Goal: Transaction & Acquisition: Purchase product/service

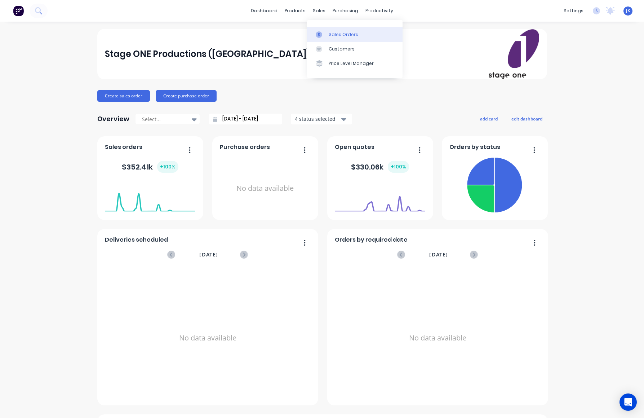
click at [338, 34] on div "Sales Orders" at bounding box center [344, 34] width 30 height 6
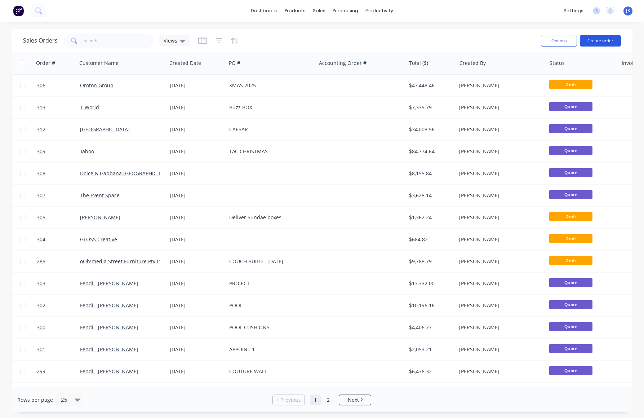
click at [609, 40] on button "Create order" at bounding box center [600, 41] width 41 height 12
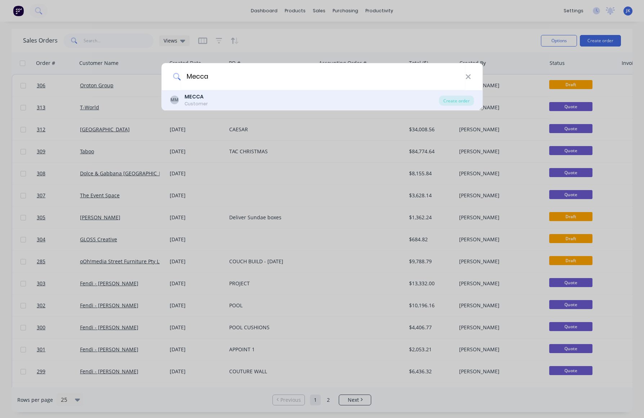
type input "Mecca"
click at [201, 98] on b "MECCA" at bounding box center [193, 96] width 19 height 7
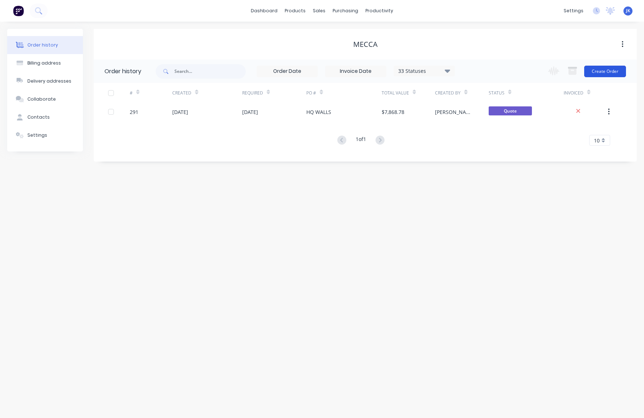
click at [604, 71] on button "Create Order" at bounding box center [605, 72] width 42 height 12
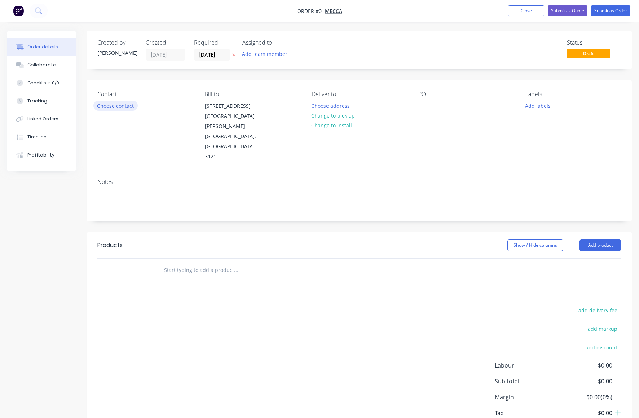
click at [117, 106] on button "Choose contact" at bounding box center [115, 106] width 44 height 10
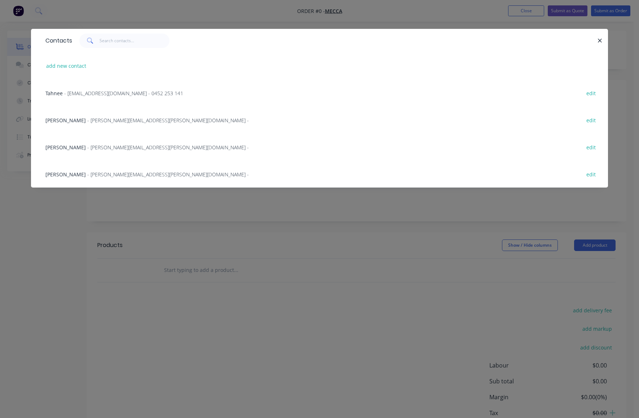
click at [74, 147] on span "[PERSON_NAME]" at bounding box center [65, 147] width 40 height 7
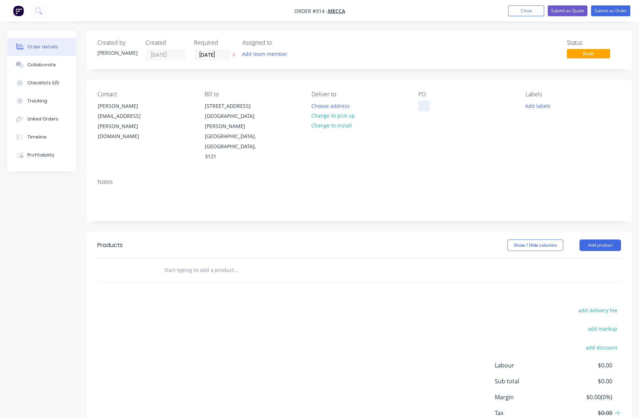
click at [422, 107] on div at bounding box center [424, 106] width 12 height 10
click at [256, 263] on input "text" at bounding box center [236, 270] width 144 height 14
click at [596, 239] on button "Add product" at bounding box center [599, 245] width 41 height 12
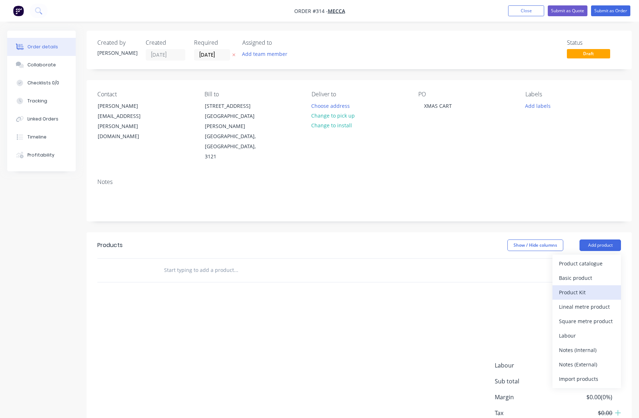
click at [576, 287] on div "Product Kit" at bounding box center [586, 292] width 55 height 10
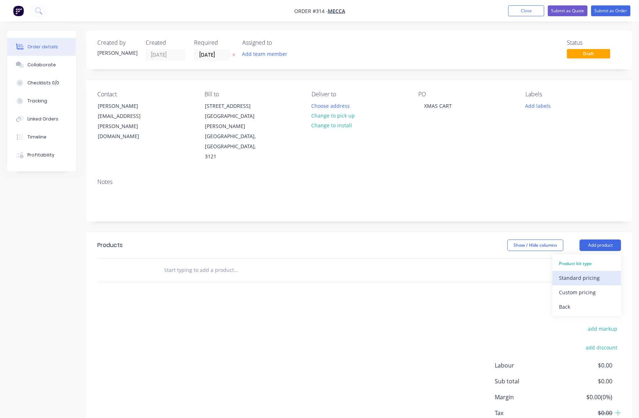
click at [567, 272] on div "Standard pricing" at bounding box center [586, 277] width 55 height 10
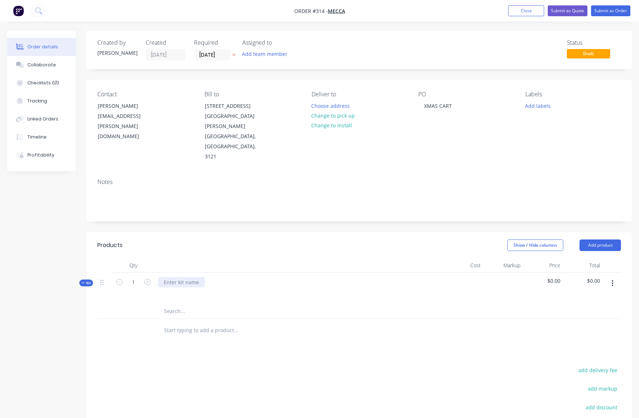
click at [167, 277] on div at bounding box center [181, 282] width 47 height 10
click at [613, 277] on button "button" at bounding box center [612, 283] width 17 height 13
click at [578, 311] on div "Add product to kit" at bounding box center [586, 316] width 55 height 10
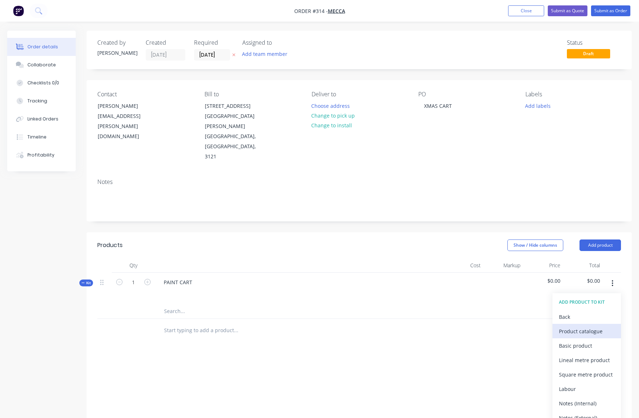
click at [572, 326] on div "Product catalogue" at bounding box center [586, 331] width 55 height 10
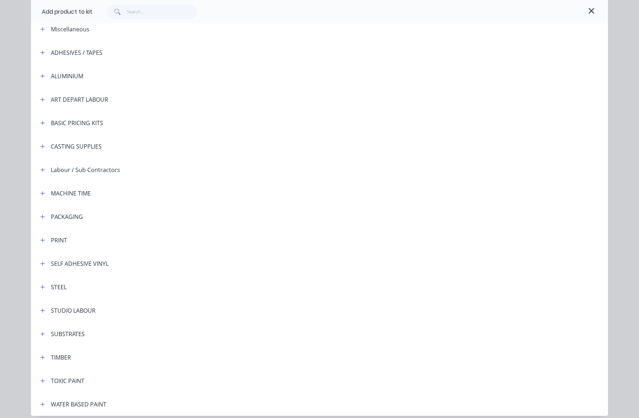
scroll to position [68, 0]
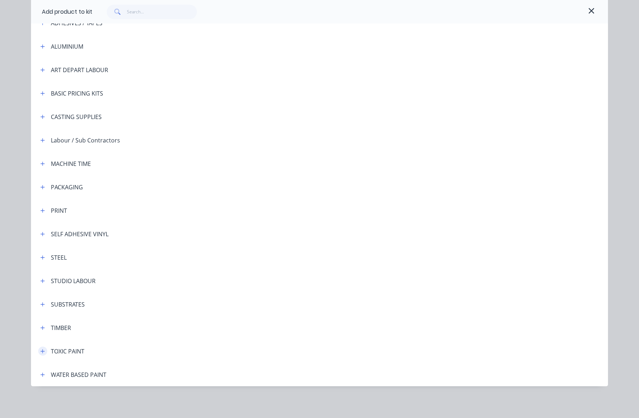
click at [41, 350] on icon "button" at bounding box center [42, 350] width 4 height 5
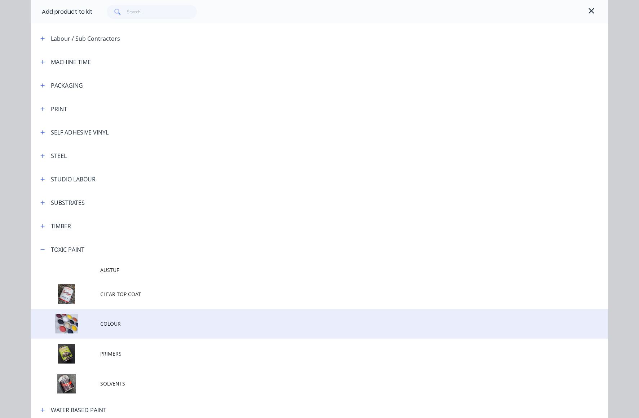
scroll to position [170, 0]
click at [64, 320] on td at bounding box center [65, 324] width 69 height 30
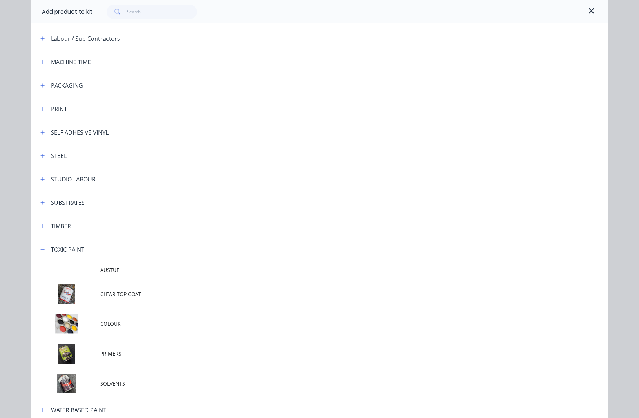
scroll to position [0, 0]
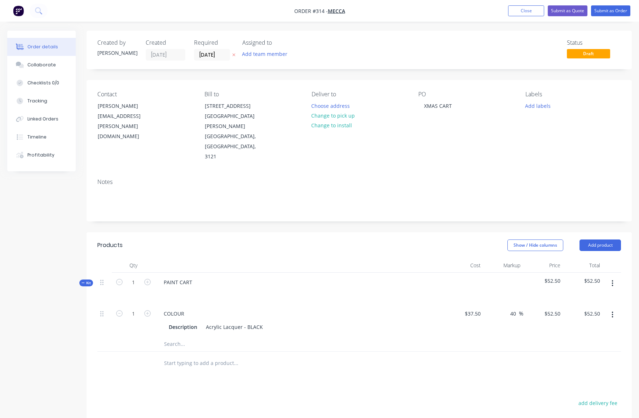
click at [613, 277] on button "button" at bounding box center [612, 283] width 17 height 13
click at [579, 311] on div "Add product to kit" at bounding box center [586, 316] width 55 height 10
click at [578, 326] on div "Product catalogue" at bounding box center [586, 331] width 55 height 10
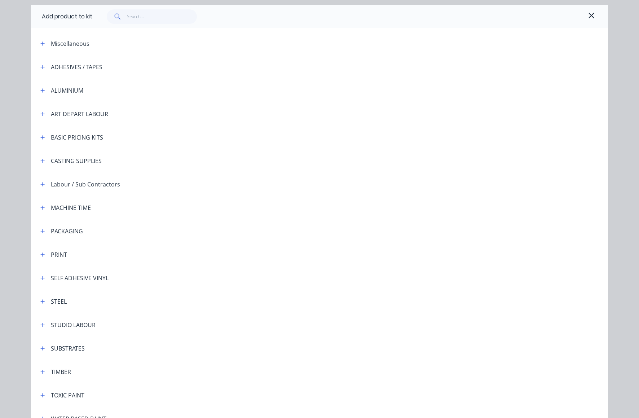
scroll to position [68, 0]
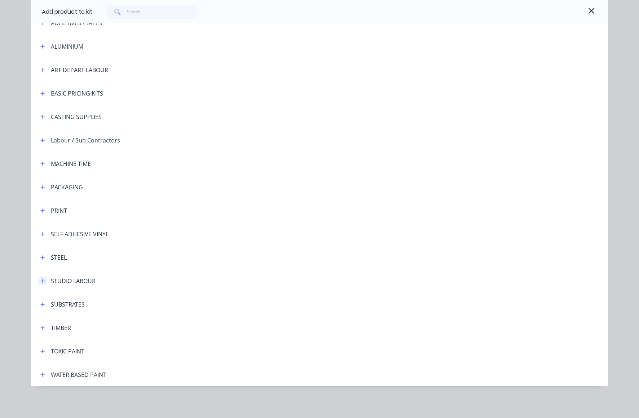
click at [41, 280] on icon "button" at bounding box center [42, 280] width 4 height 5
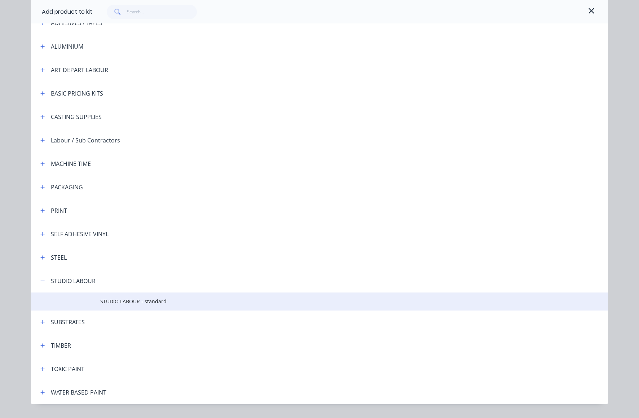
click at [137, 303] on span "STUDIO LABOUR - standard" at bounding box center [303, 301] width 406 height 8
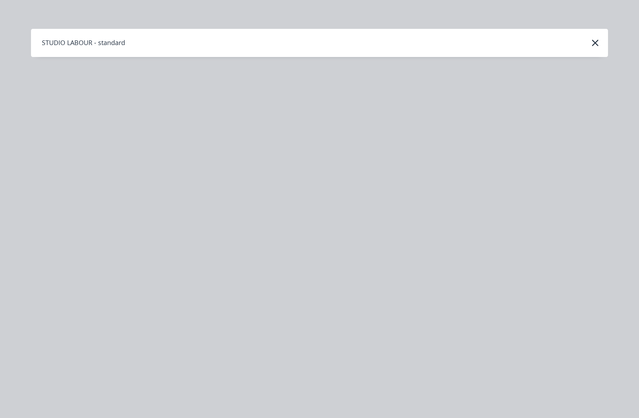
scroll to position [0, 0]
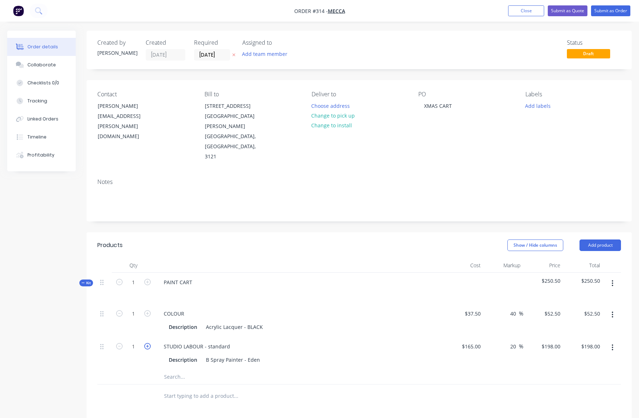
click at [149, 343] on icon "button" at bounding box center [147, 346] width 6 height 6
type input "2"
type input "$396.00"
click at [149, 343] on icon "button" at bounding box center [147, 346] width 6 height 6
type input "3"
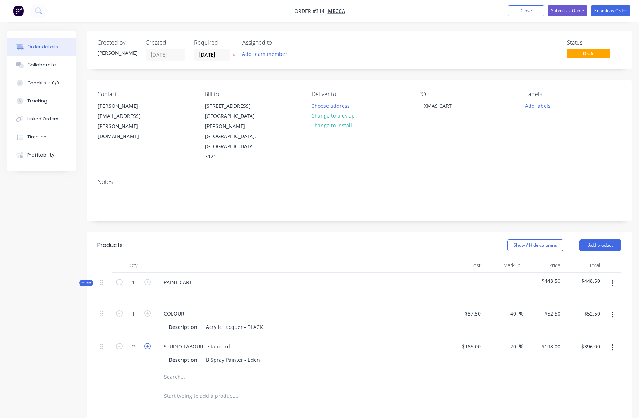
type input "$594.00"
click at [149, 343] on icon "button" at bounding box center [147, 346] width 6 height 6
type input "4"
type input "$792.00"
click at [603, 239] on button "Add product" at bounding box center [599, 245] width 41 height 12
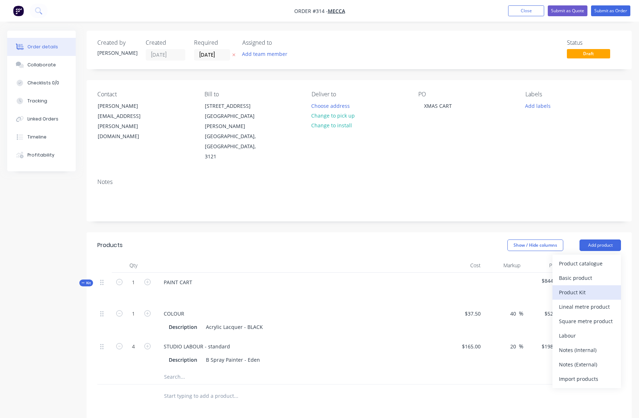
click at [574, 287] on div "Product Kit" at bounding box center [586, 292] width 55 height 10
click at [573, 272] on div "Standard pricing" at bounding box center [586, 277] width 55 height 10
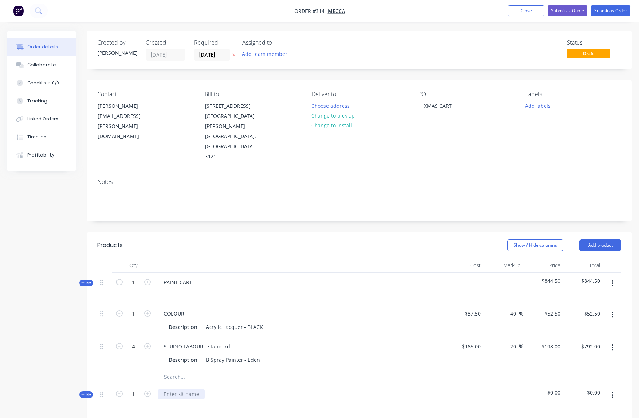
click at [171, 388] on div at bounding box center [181, 393] width 47 height 10
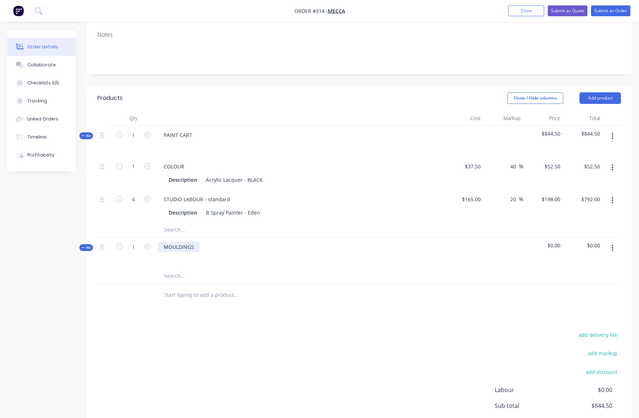
scroll to position [147, 0]
click at [613, 242] on button "button" at bounding box center [612, 248] width 17 height 13
click at [581, 276] on div "Add product to kit" at bounding box center [586, 281] width 55 height 10
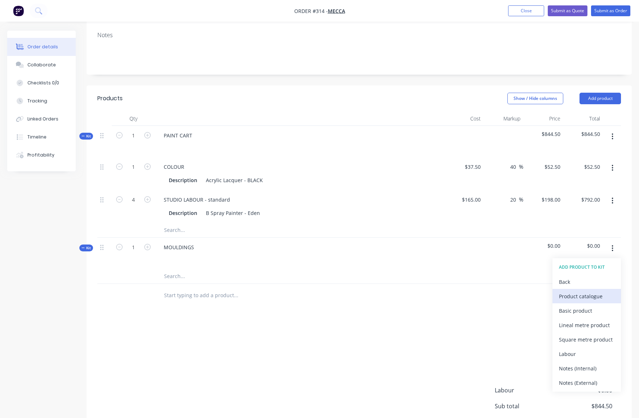
click at [574, 291] on div "Product catalogue" at bounding box center [586, 296] width 55 height 10
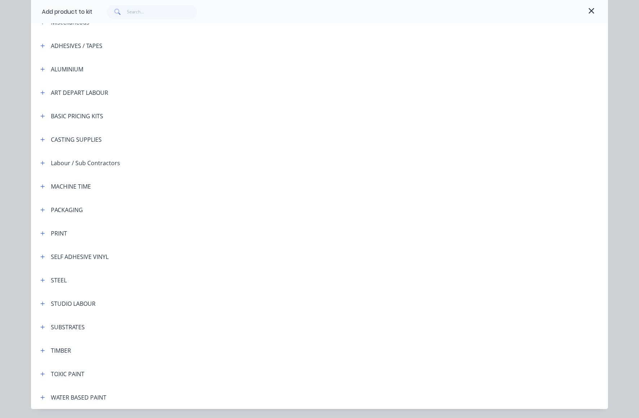
scroll to position [68, 0]
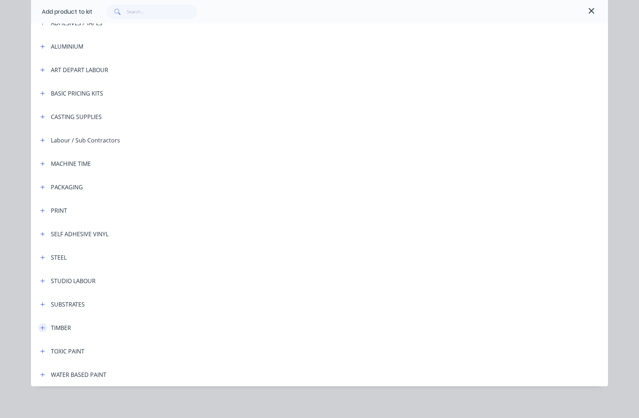
click at [40, 327] on icon "button" at bounding box center [42, 327] width 4 height 5
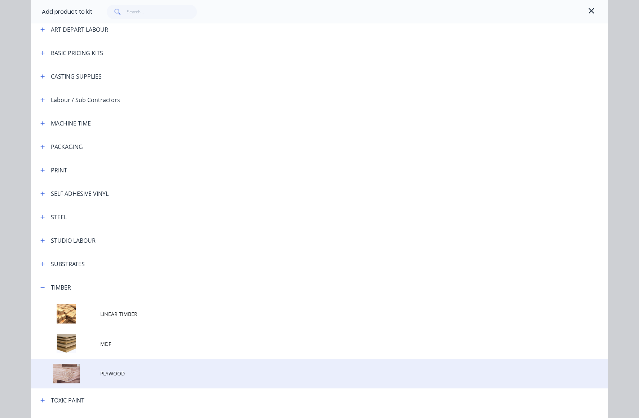
scroll to position [113, 0]
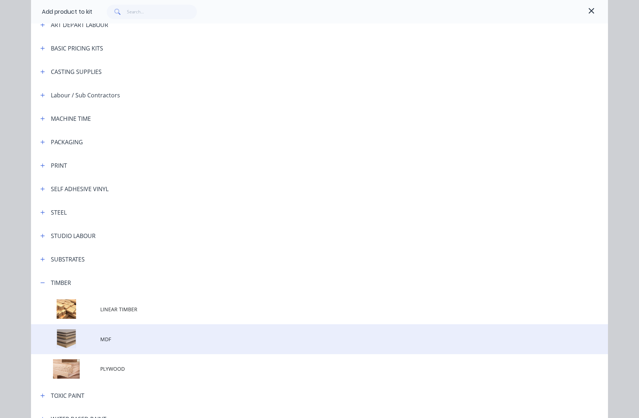
click at [65, 337] on td at bounding box center [65, 339] width 69 height 30
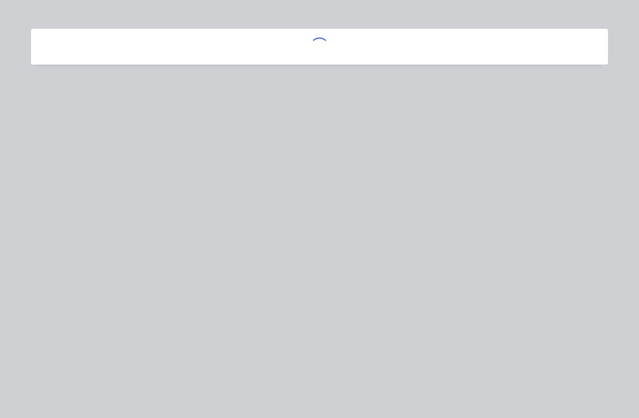
scroll to position [0, 0]
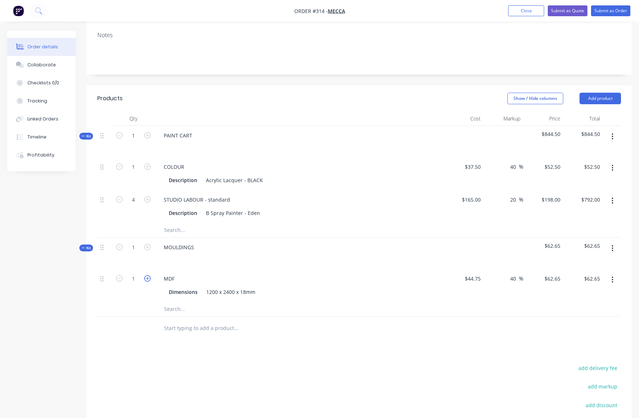
click at [147, 275] on icon "button" at bounding box center [147, 278] width 6 height 6
type input "2"
type input "$125.30"
click at [614, 242] on button "button" at bounding box center [612, 248] width 17 height 13
click at [582, 276] on div "Add product to kit" at bounding box center [586, 281] width 55 height 10
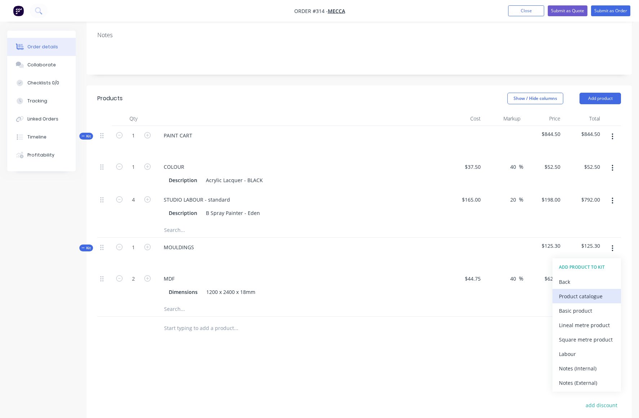
click at [575, 291] on div "Product catalogue" at bounding box center [586, 296] width 55 height 10
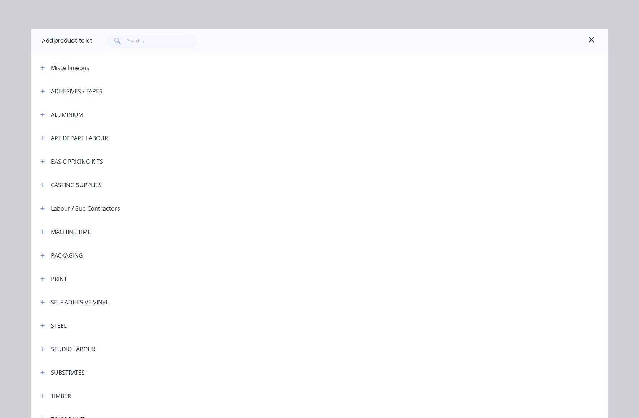
drag, startPoint x: 42, startPoint y: 231, endPoint x: 46, endPoint y: 230, distance: 4.3
click at [42, 231] on button "button" at bounding box center [42, 231] width 9 height 9
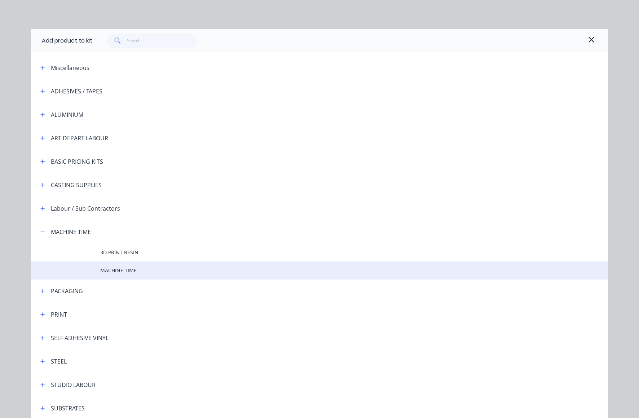
click at [118, 270] on span "MACHINE TIME" at bounding box center [303, 270] width 406 height 8
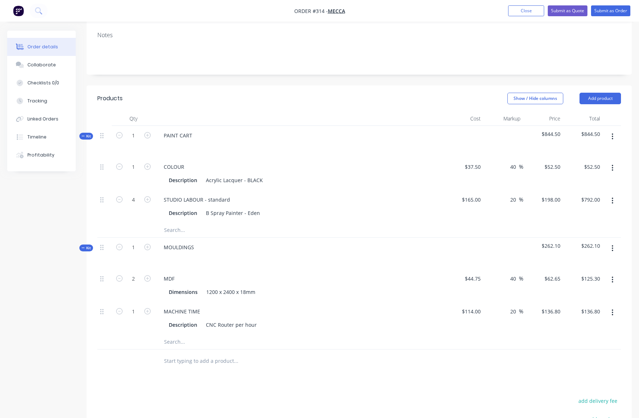
click at [613, 242] on button "button" at bounding box center [612, 248] width 17 height 13
click at [590, 276] on div "Add product to kit" at bounding box center [586, 281] width 55 height 10
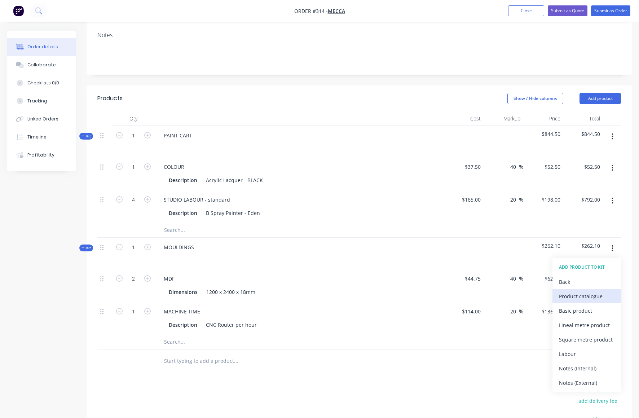
click at [578, 291] on div "Product catalogue" at bounding box center [586, 296] width 55 height 10
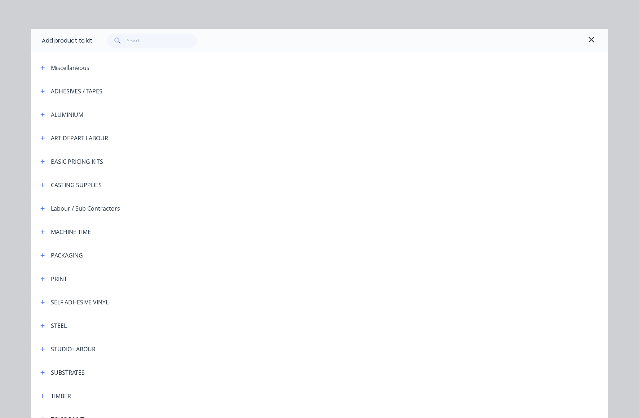
scroll to position [68, 0]
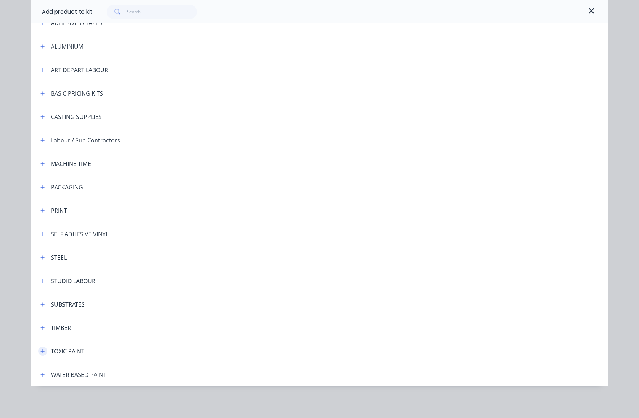
click at [40, 351] on icon "button" at bounding box center [42, 350] width 4 height 5
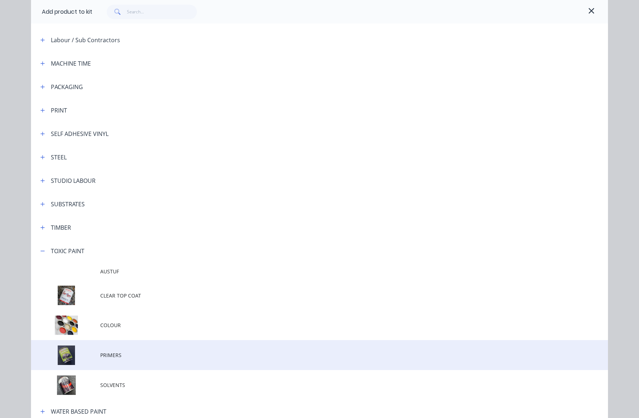
scroll to position [205, 0]
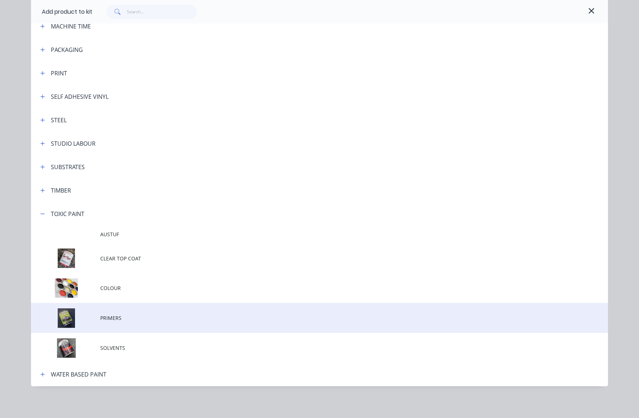
click at [66, 313] on td at bounding box center [65, 318] width 69 height 30
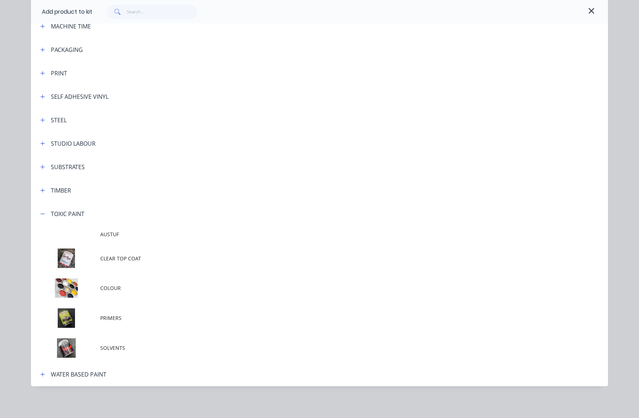
scroll to position [0, 0]
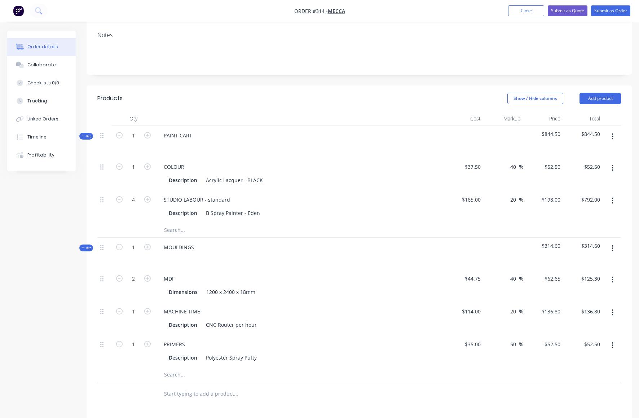
click at [612, 244] on icon "button" at bounding box center [612, 248] width 2 height 8
click at [592, 276] on div "Add product to kit" at bounding box center [586, 281] width 55 height 10
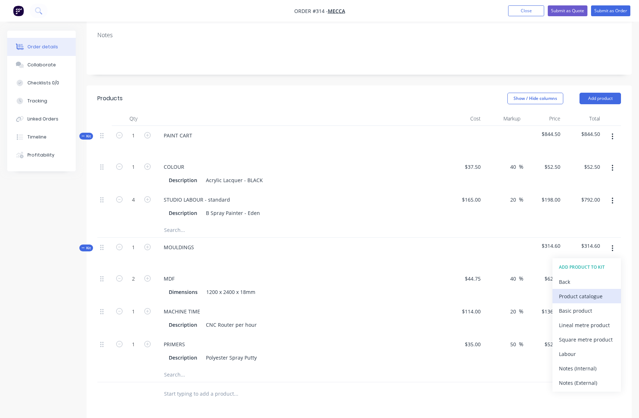
click at [576, 291] on div "Product catalogue" at bounding box center [586, 296] width 55 height 10
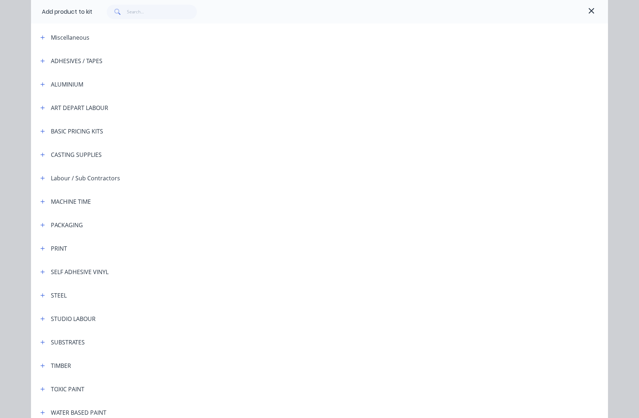
scroll to position [68, 0]
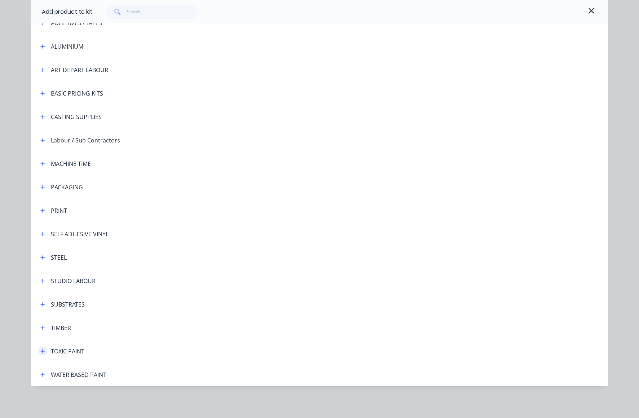
click at [41, 351] on icon "button" at bounding box center [43, 351] width 4 height 4
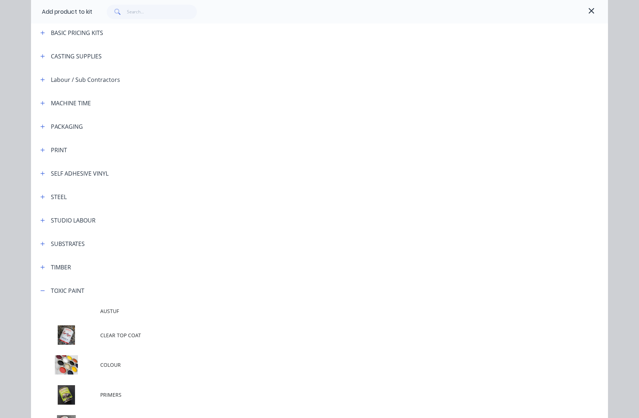
scroll to position [205, 0]
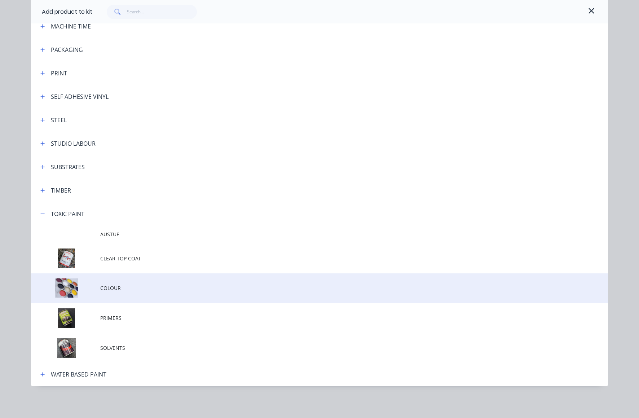
click at [60, 284] on td at bounding box center [65, 288] width 69 height 30
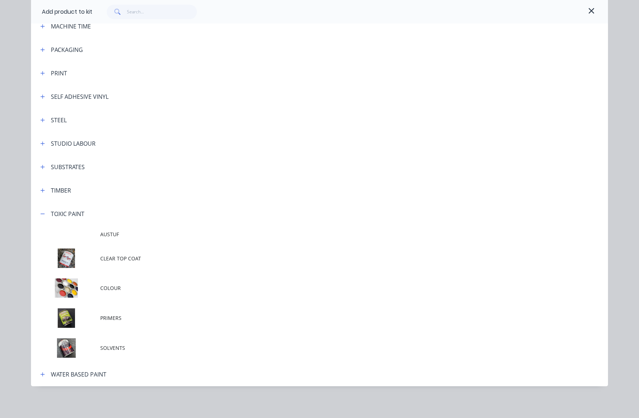
scroll to position [0, 0]
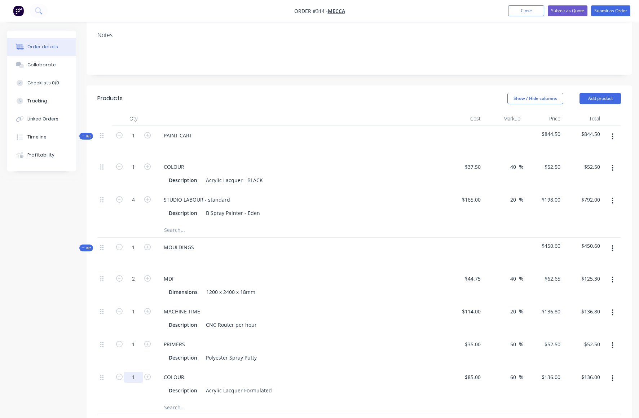
drag, startPoint x: 132, startPoint y: 346, endPoint x: 136, endPoint y: 347, distance: 3.6
click at [136, 372] on input "1" at bounding box center [133, 377] width 19 height 11
type input "0.5"
type input "$68.00"
click at [349, 339] on div "PRIMERS" at bounding box center [299, 344] width 283 height 10
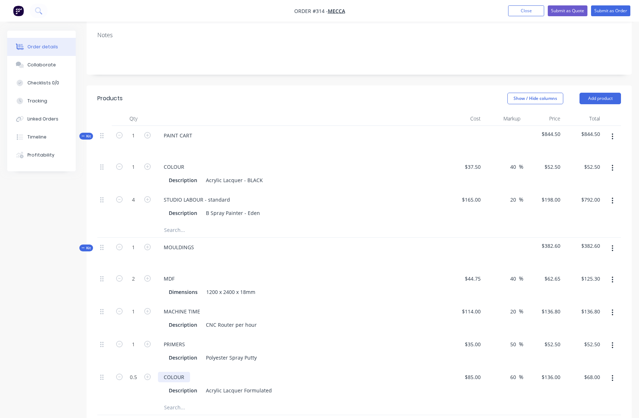
click at [165, 372] on div "COLOUR" at bounding box center [174, 377] width 32 height 10
click at [164, 372] on div "COLOUR" at bounding box center [174, 377] width 32 height 10
click at [366, 334] on div "PRIMERS Description Polyester Spray Putty" at bounding box center [299, 350] width 288 height 33
click at [612, 245] on icon "button" at bounding box center [611, 248] width 1 height 6
click at [582, 276] on div "Add product to kit" at bounding box center [586, 281] width 55 height 10
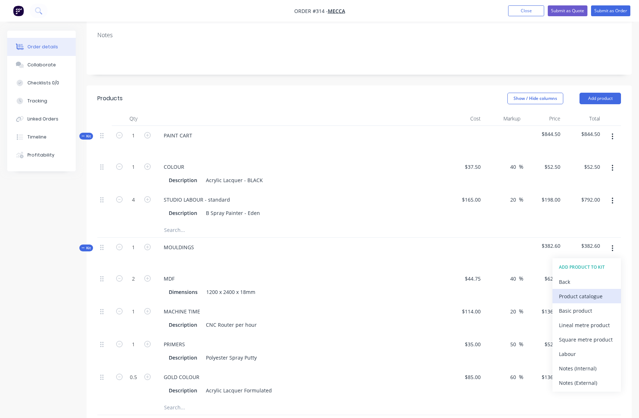
click at [584, 291] on div "Product catalogue" at bounding box center [586, 296] width 55 height 10
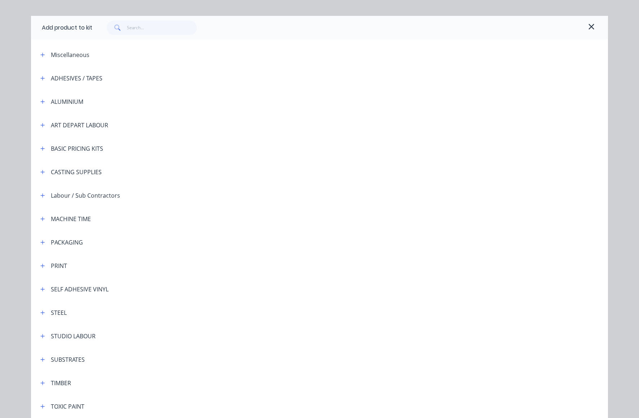
scroll to position [13, 0]
click at [40, 332] on button "button" at bounding box center [42, 335] width 9 height 9
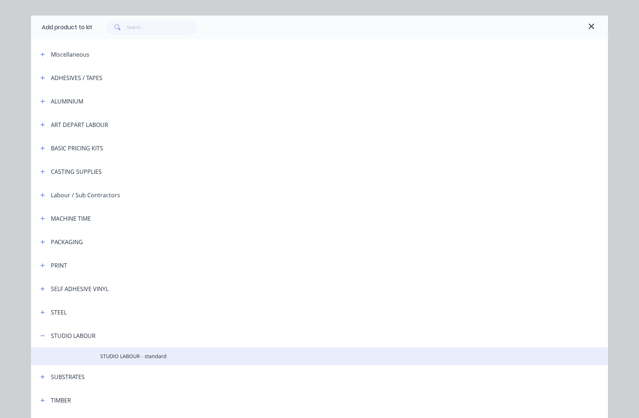
click at [116, 357] on span "STUDIO LABOUR - standard" at bounding box center [303, 356] width 406 height 8
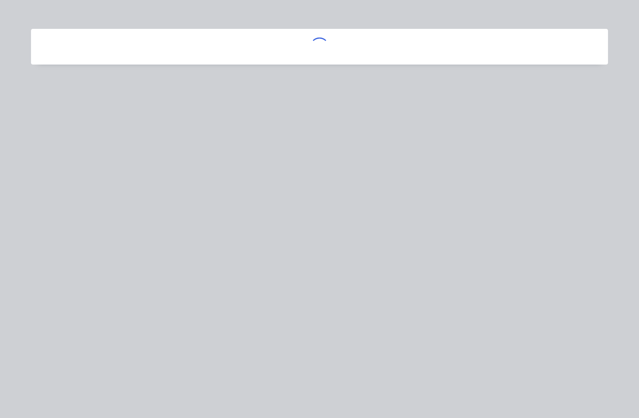
scroll to position [0, 0]
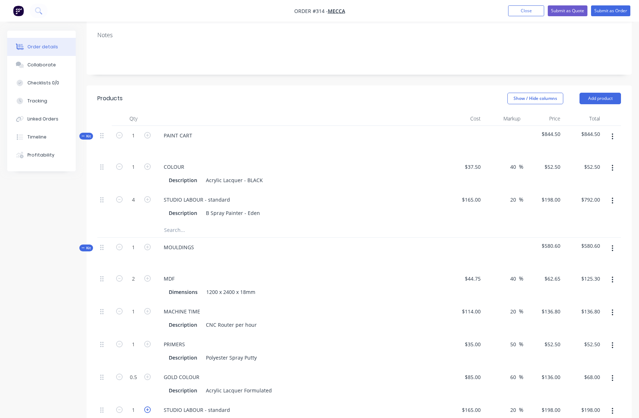
click at [148, 406] on icon "button" at bounding box center [147, 409] width 6 height 6
type input "2"
type input "$396.00"
click at [148, 406] on icon "button" at bounding box center [147, 409] width 6 height 6
type input "3"
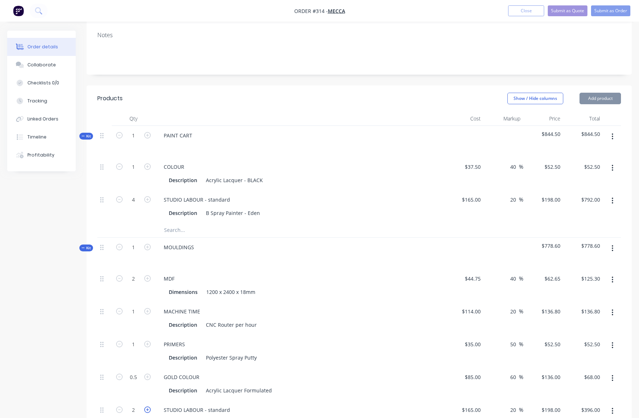
type input "$594.00"
click at [148, 406] on icon "button" at bounding box center [147, 409] width 6 height 6
type input "4"
type input "$792.00"
click at [353, 385] on div "Description Acrylic Lacquer Formulated" at bounding box center [298, 390] width 264 height 10
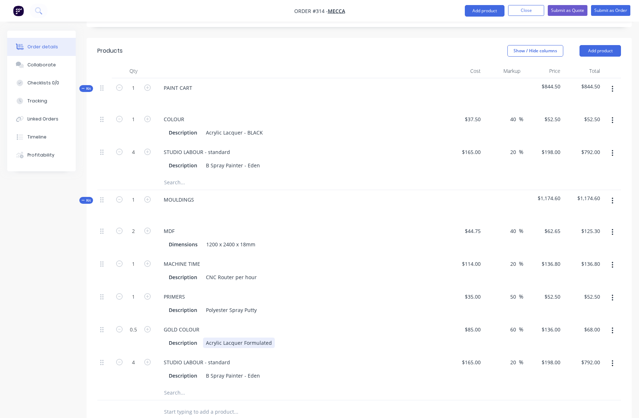
scroll to position [286, 0]
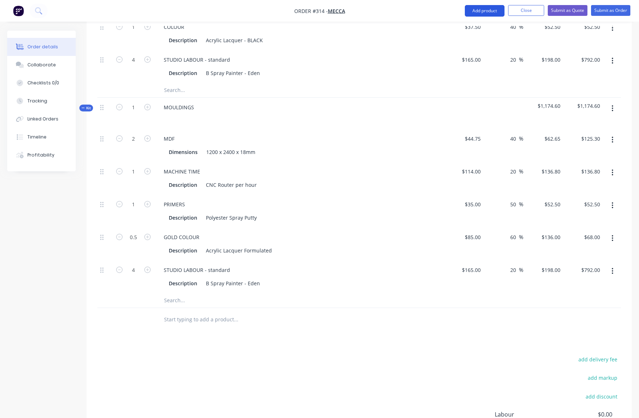
click at [487, 9] on button "Add product" at bounding box center [484, 11] width 40 height 12
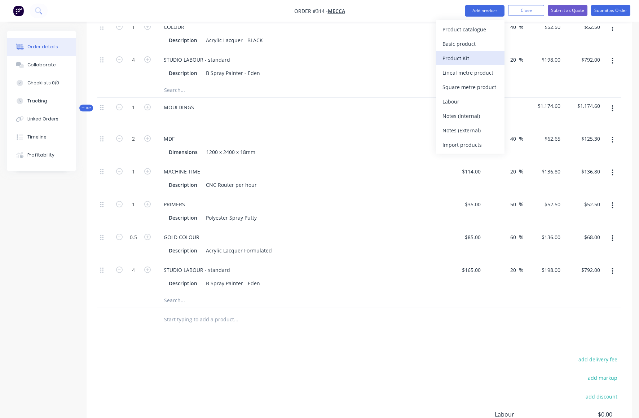
click at [457, 57] on div "Product Kit" at bounding box center [469, 58] width 55 height 10
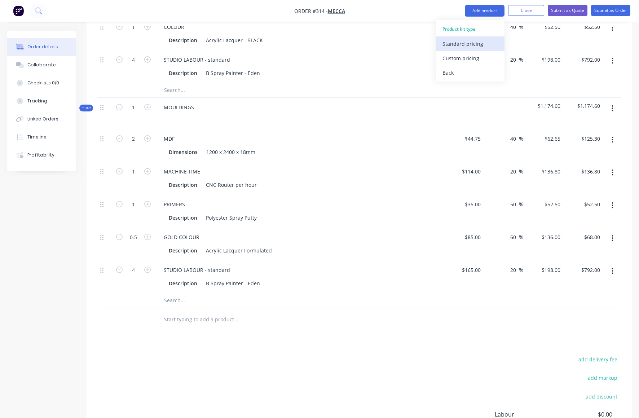
click at [445, 44] on div "Standard pricing" at bounding box center [469, 44] width 55 height 10
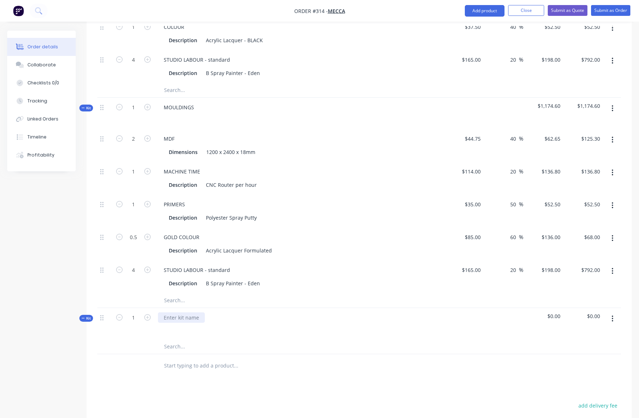
click at [174, 312] on div at bounding box center [181, 317] width 47 height 10
click at [612, 315] on icon "button" at bounding box center [612, 319] width 2 height 8
click at [583, 347] on div "Add product to kit" at bounding box center [586, 352] width 55 height 10
click at [573, 375] on div "Basic product" at bounding box center [586, 380] width 55 height 10
click at [166, 343] on div at bounding box center [188, 348] width 60 height 10
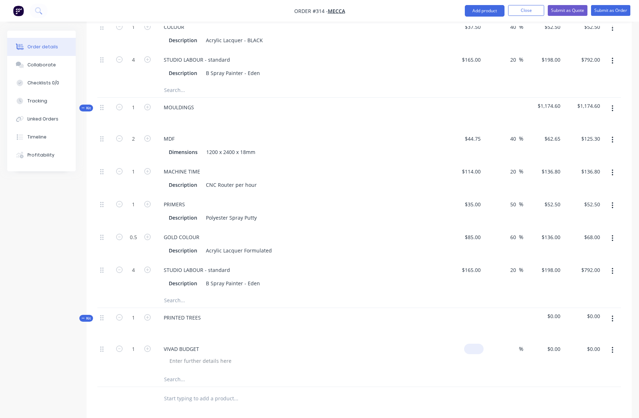
drag, startPoint x: 468, startPoint y: 319, endPoint x: 477, endPoint y: 317, distance: 9.2
click at [468, 339] on div "$0.00" at bounding box center [463, 355] width 40 height 33
type input "$120.00"
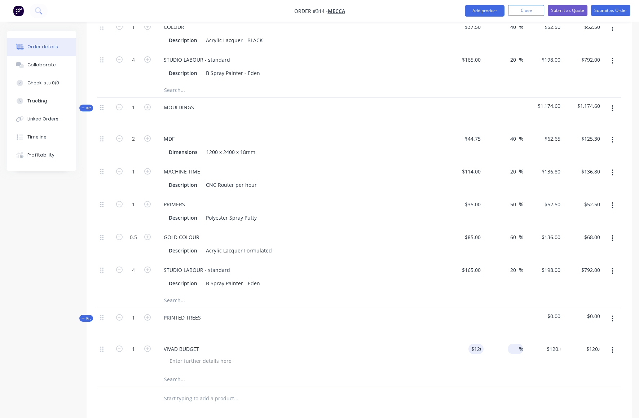
click at [519, 344] on span "%" at bounding box center [521, 348] width 4 height 8
type input "60"
type input "$192.00"
drag, startPoint x: 518, startPoint y: 344, endPoint x: 567, endPoint y: 310, distance: 59.7
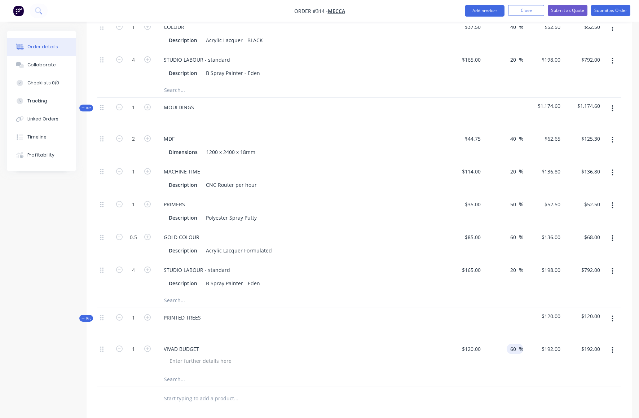
click at [518, 372] on div at bounding box center [358, 379] width 523 height 15
click at [615, 312] on button "button" at bounding box center [612, 318] width 17 height 13
click at [589, 347] on div "Add product to kit" at bounding box center [586, 352] width 55 height 10
click at [581, 361] on div "Product catalogue" at bounding box center [586, 366] width 55 height 10
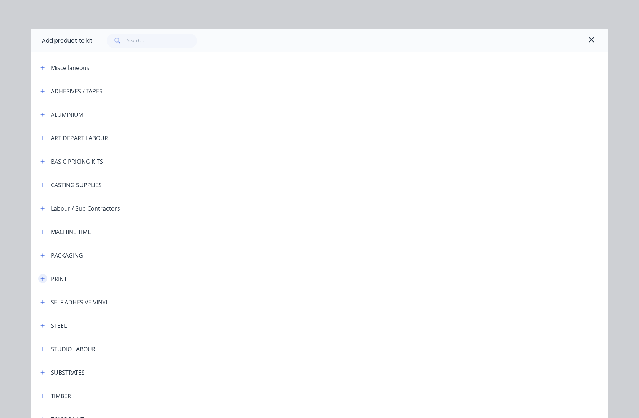
click at [41, 278] on icon "button" at bounding box center [43, 278] width 4 height 4
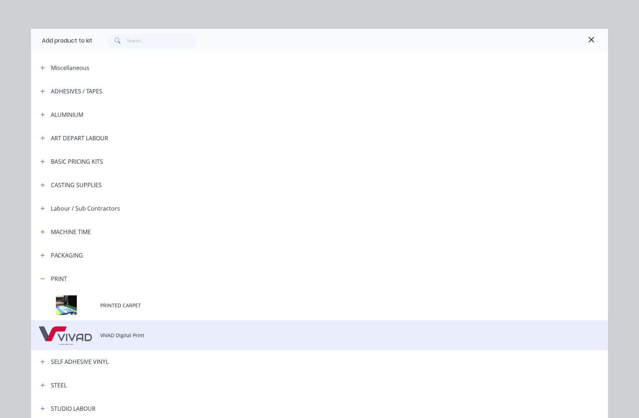
click at [112, 331] on td "VIVAD Digital Print" at bounding box center [353, 335] width 507 height 30
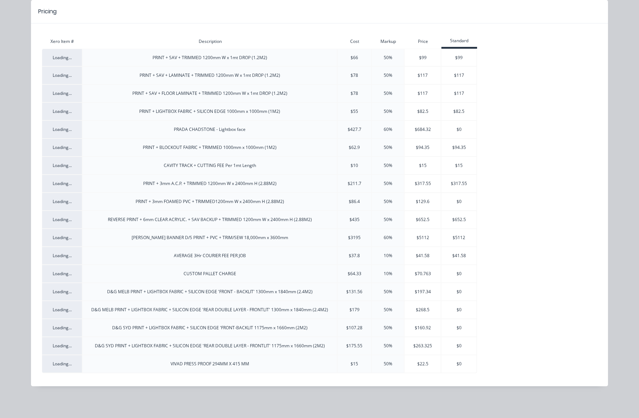
scroll to position [0, 0]
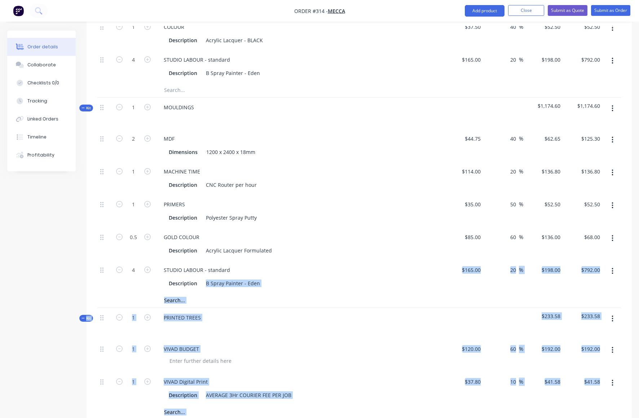
click at [349, 376] on div "VIVAD Digital Print" at bounding box center [299, 381] width 283 height 10
click at [344, 323] on div at bounding box center [299, 328] width 283 height 10
click at [362, 278] on div "Description B Spray Painter - Eden" at bounding box center [298, 283] width 264 height 10
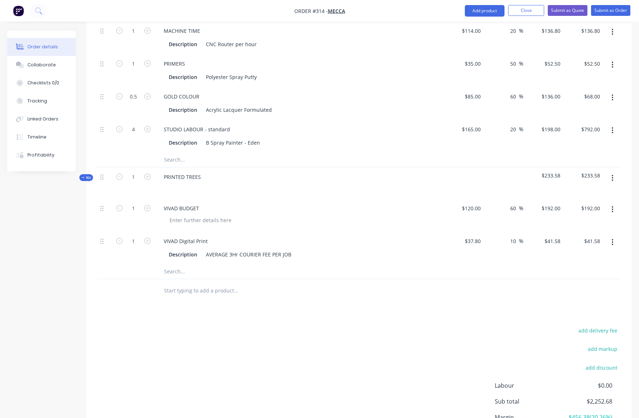
scroll to position [332, 0]
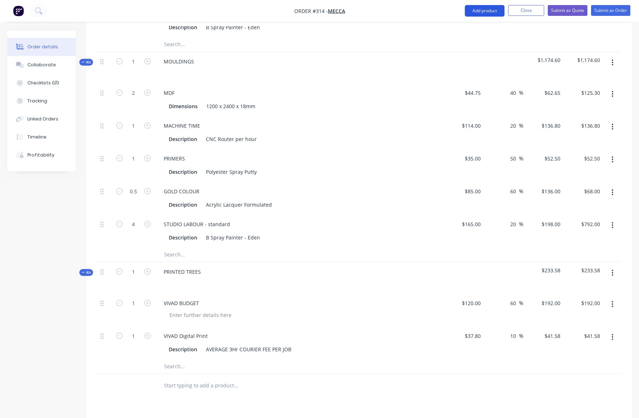
click at [475, 9] on button "Add product" at bounding box center [484, 11] width 40 height 12
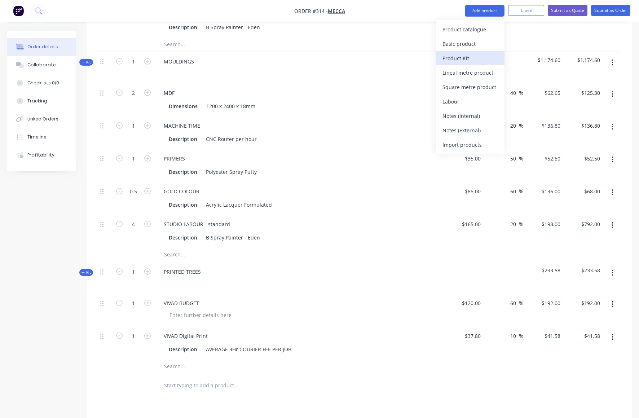
click at [455, 58] on div "Product Kit" at bounding box center [469, 58] width 55 height 10
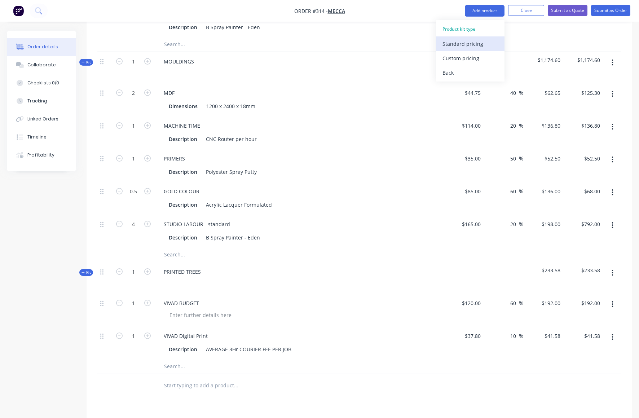
click at [451, 43] on div "Standard pricing" at bounding box center [469, 44] width 55 height 10
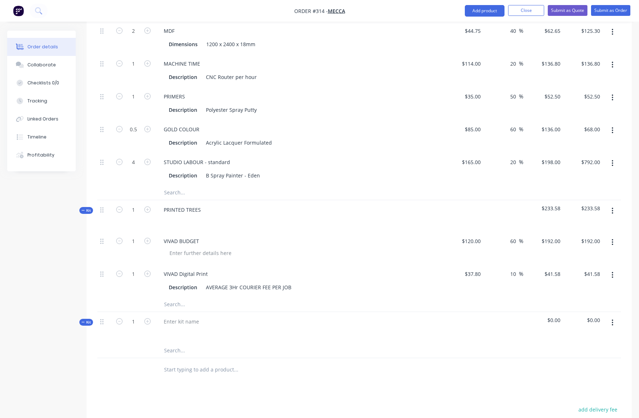
scroll to position [422, 0]
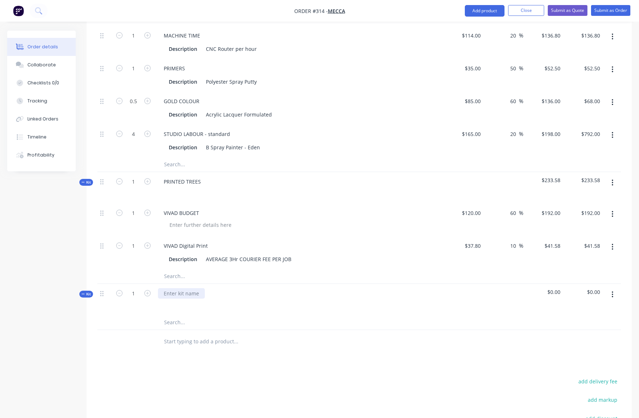
click at [168, 288] on div at bounding box center [181, 293] width 47 height 10
click at [611, 290] on icon "button" at bounding box center [612, 294] width 2 height 8
click at [578, 323] on div "Add product to kit" at bounding box center [586, 328] width 55 height 10
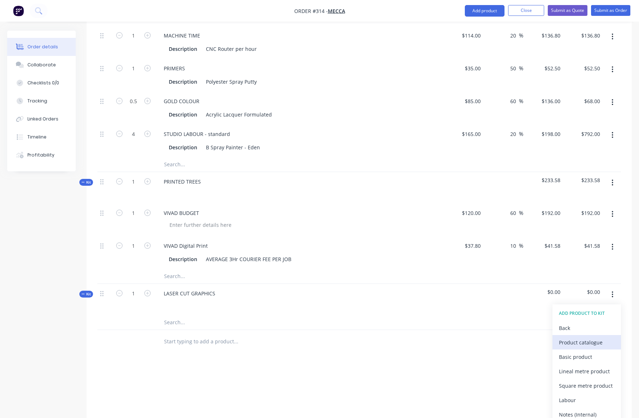
click at [574, 337] on div "Product catalogue" at bounding box center [586, 342] width 55 height 10
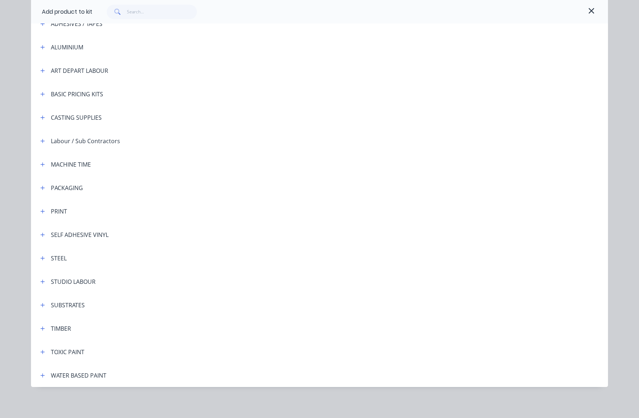
scroll to position [68, 0]
click at [40, 304] on icon "button" at bounding box center [42, 304] width 4 height 5
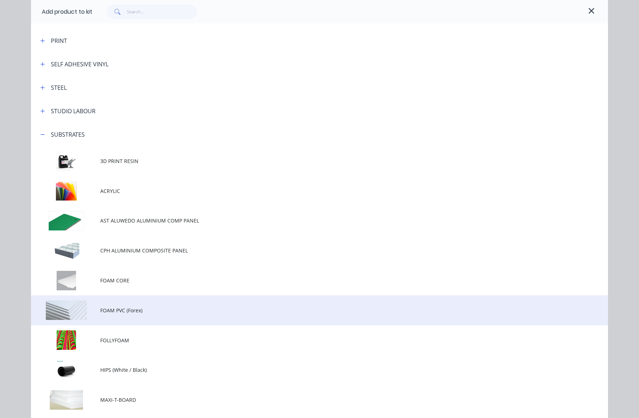
scroll to position [238, 0]
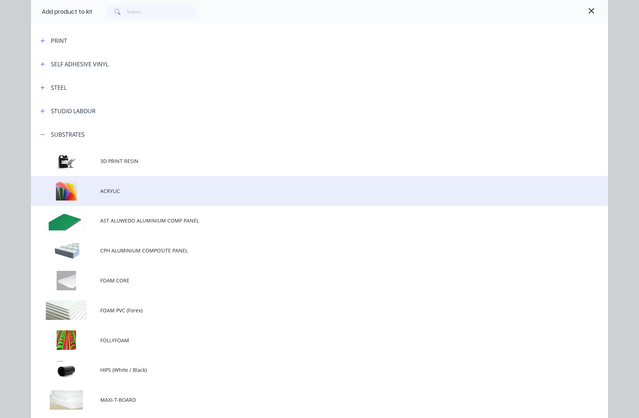
click at [68, 195] on td at bounding box center [65, 191] width 69 height 30
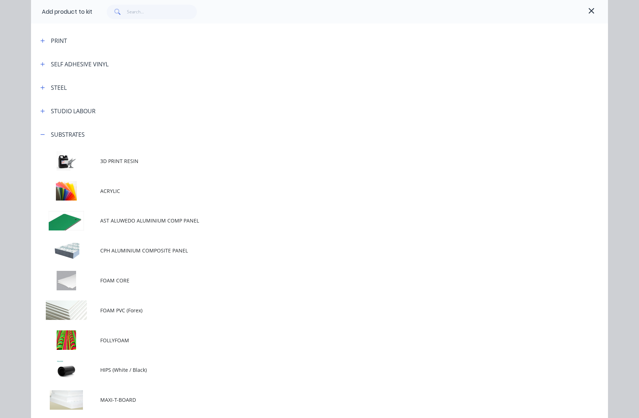
scroll to position [0, 0]
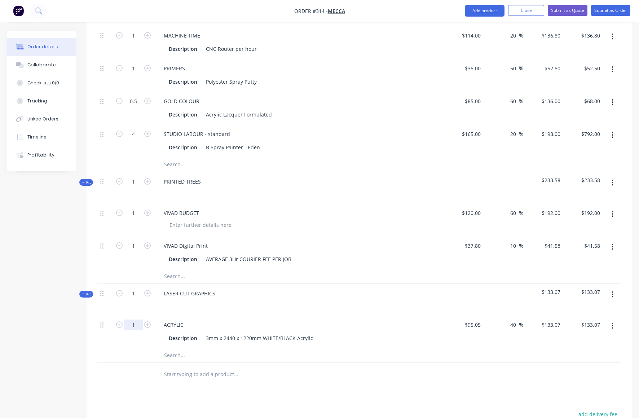
click at [135, 319] on input "1" at bounding box center [133, 324] width 19 height 11
type input "0.25"
type input "$33.27"
click at [308, 367] on div at bounding box center [266, 374] width 216 height 14
click at [611, 290] on icon "button" at bounding box center [612, 294] width 2 height 8
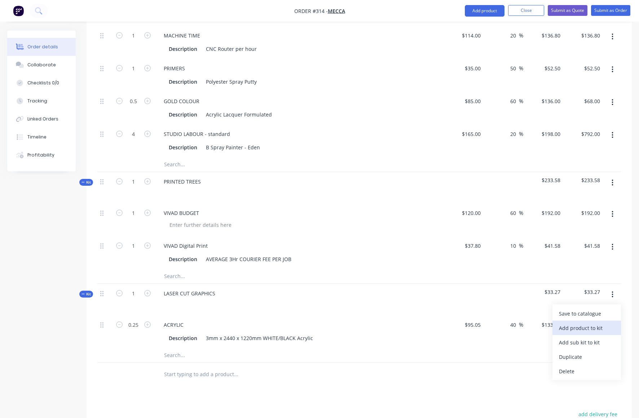
click at [599, 323] on div "Add product to kit" at bounding box center [586, 328] width 55 height 10
click at [587, 337] on div "Product catalogue" at bounding box center [586, 342] width 55 height 10
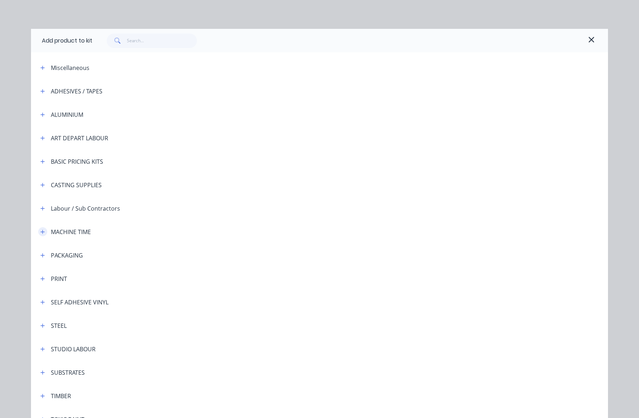
click at [40, 231] on icon "button" at bounding box center [42, 231] width 4 height 5
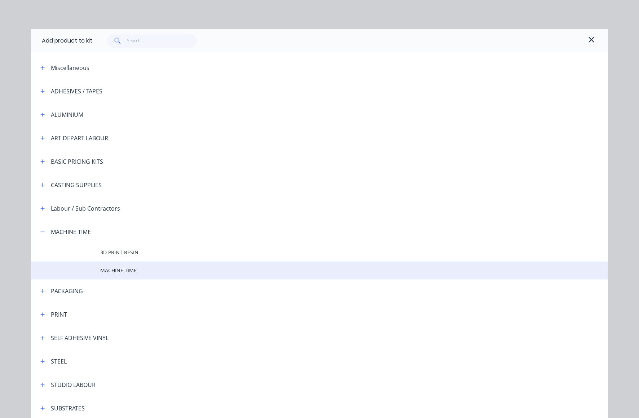
click at [101, 271] on span "MACHINE TIME" at bounding box center [303, 270] width 406 height 8
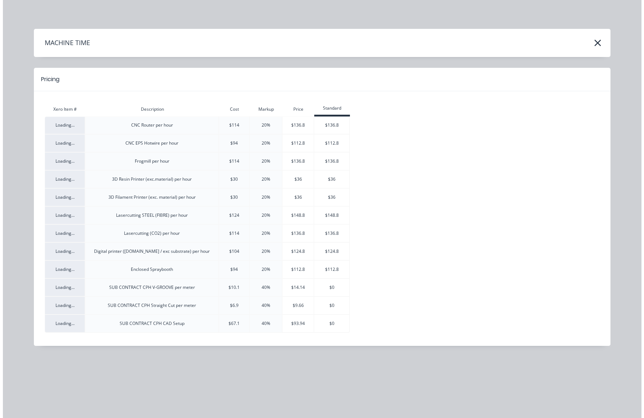
scroll to position [424, 0]
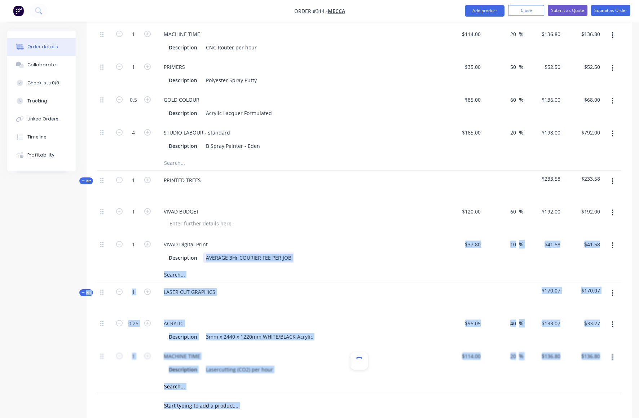
drag, startPoint x: 270, startPoint y: 233, endPoint x: 270, endPoint y: 237, distance: 4.0
click at [252, 282] on div "LASER CUT GRAPHICS" at bounding box center [299, 297] width 288 height 31
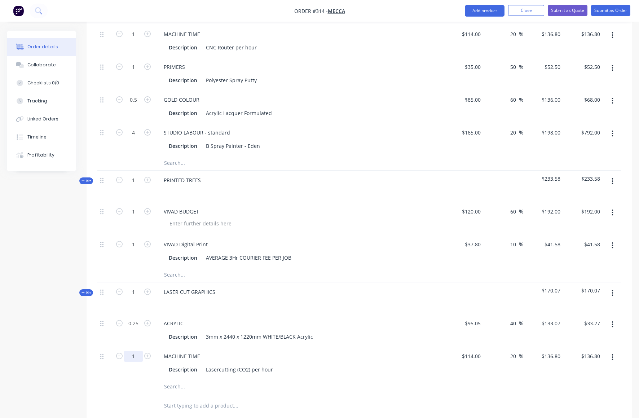
click at [135, 351] on input "1" at bounding box center [133, 356] width 19 height 11
type input "0.5"
type input "$68.40"
click at [418, 362] on div "Description Lasercutting (CO2) per hour" at bounding box center [299, 368] width 283 height 12
click at [613, 289] on icon "button" at bounding box center [612, 293] width 2 height 8
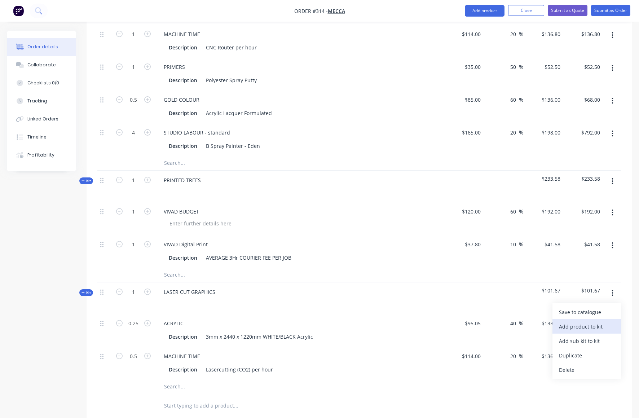
click at [575, 321] on div "Add product to kit" at bounding box center [586, 326] width 55 height 10
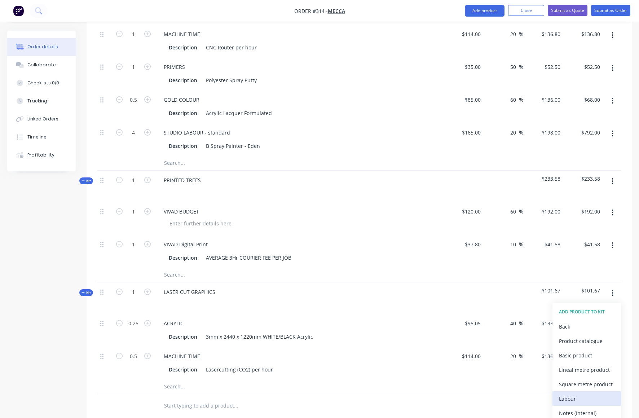
click at [563, 393] on div "Labour" at bounding box center [586, 398] width 55 height 10
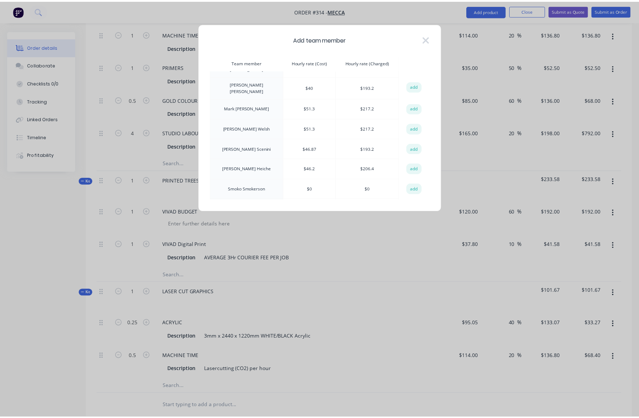
scroll to position [164, 0]
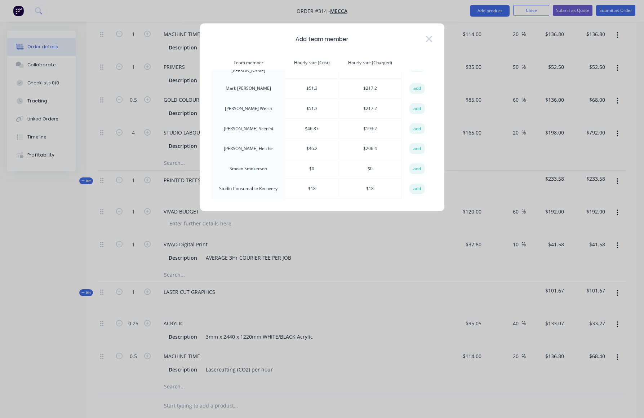
click at [412, 183] on button "add" at bounding box center [417, 188] width 16 height 11
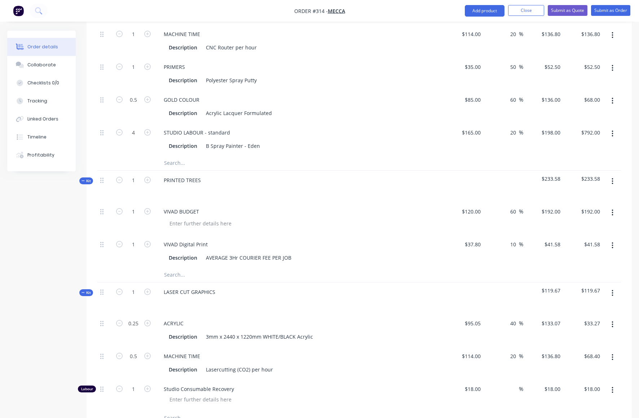
click at [311, 379] on div "Studio Consumable Recovery" at bounding box center [299, 394] width 288 height 31
click at [612, 290] on icon "button" at bounding box center [611, 293] width 1 height 6
click at [576, 321] on div "Add product to kit" at bounding box center [586, 326] width 55 height 10
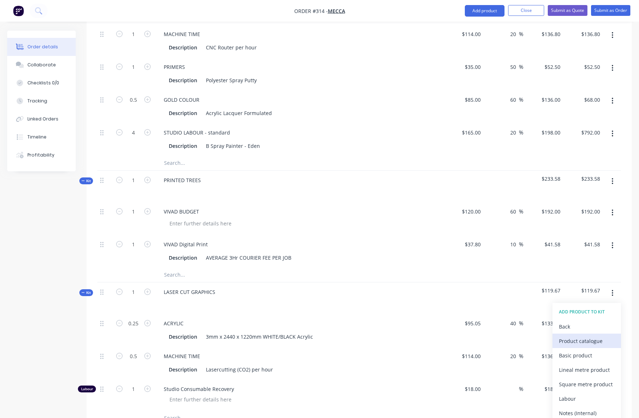
click at [568, 335] on div "Product catalogue" at bounding box center [586, 340] width 55 height 10
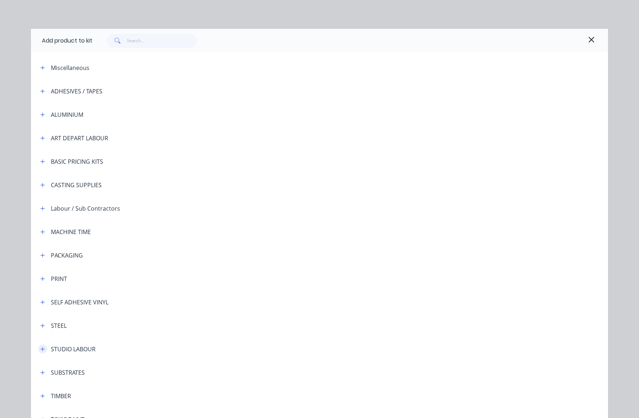
click at [40, 347] on icon "button" at bounding box center [42, 348] width 4 height 5
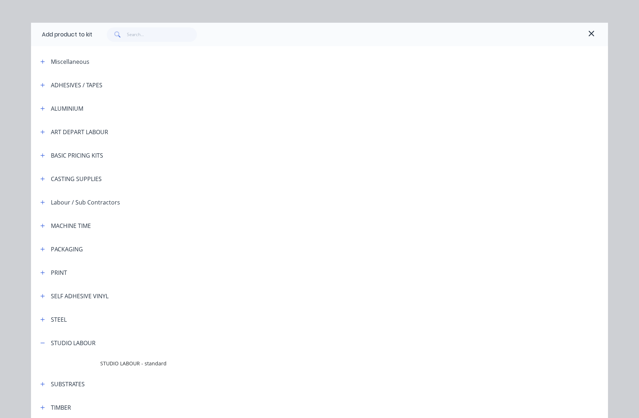
scroll to position [15, 0]
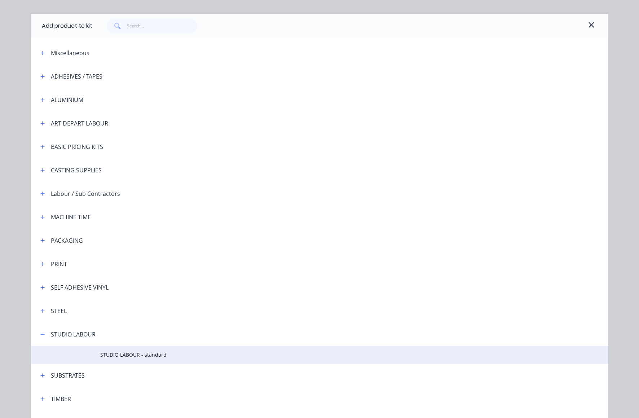
click at [146, 356] on span "STUDIO LABOUR - standard" at bounding box center [303, 355] width 406 height 8
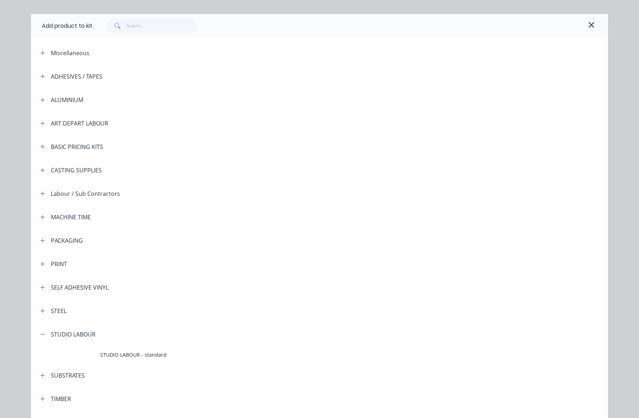
scroll to position [0, 0]
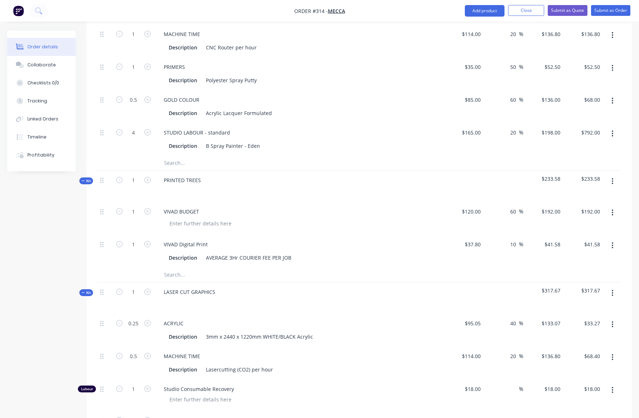
drag, startPoint x: 361, startPoint y: 353, endPoint x: 354, endPoint y: 351, distance: 6.7
click at [358, 379] on div "Studio Consumable Recovery" at bounding box center [299, 394] width 288 height 31
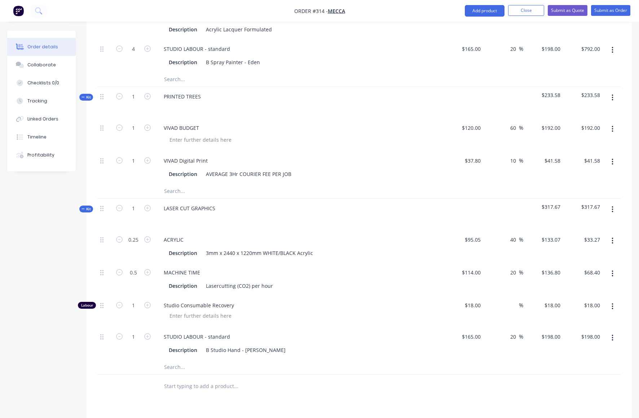
scroll to position [527, 0]
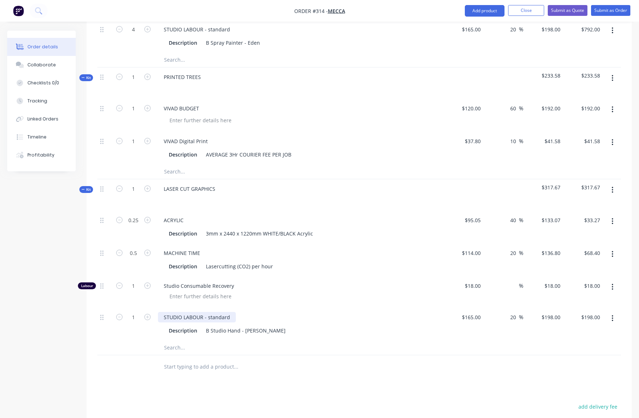
click at [229, 312] on div "STUDIO LABOUR - standard" at bounding box center [197, 317] width 78 height 10
click at [613, 183] on button "button" at bounding box center [612, 189] width 17 height 13
click at [583, 218] on div "Add product to kit" at bounding box center [586, 223] width 55 height 10
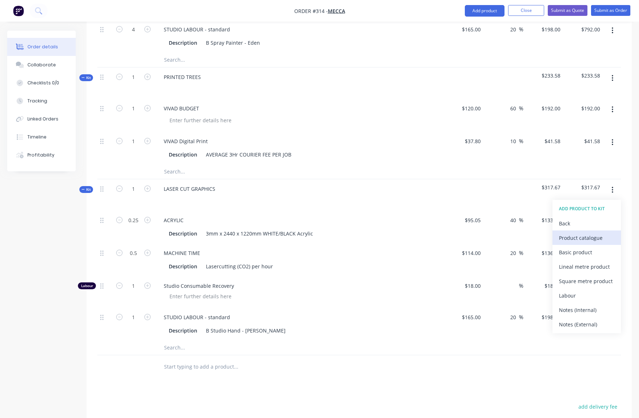
click at [579, 232] on div "Product catalogue" at bounding box center [586, 237] width 55 height 10
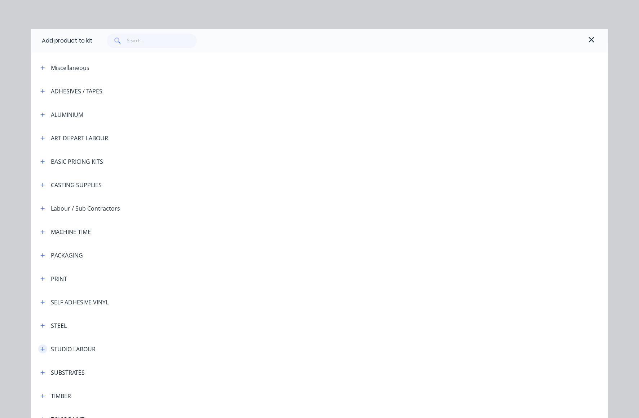
click at [41, 347] on icon "button" at bounding box center [42, 348] width 4 height 5
click at [125, 371] on span "STUDIO LABOUR - standard" at bounding box center [303, 369] width 406 height 8
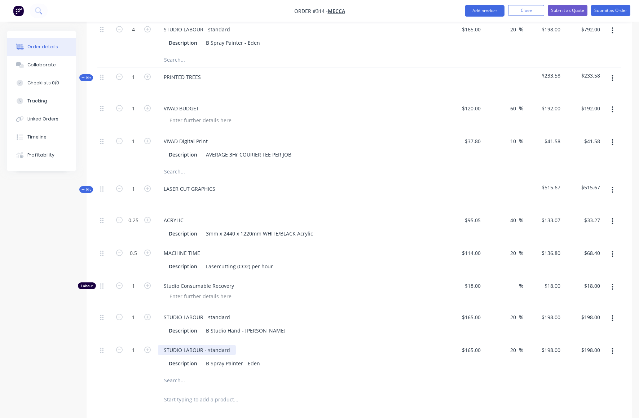
click at [228, 344] on div "STUDIO LABOUR - standard" at bounding box center [197, 349] width 78 height 10
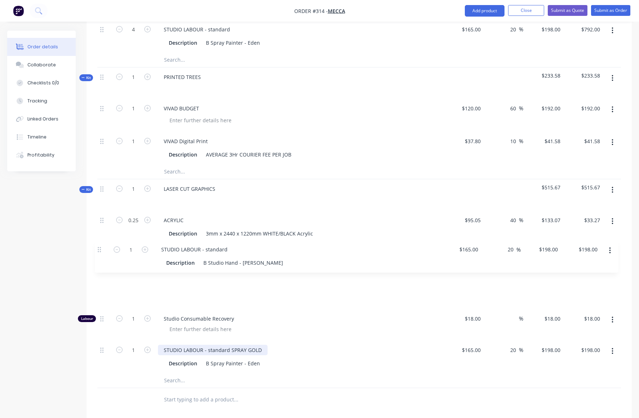
drag, startPoint x: 101, startPoint y: 288, endPoint x: 95, endPoint y: 248, distance: 40.5
click at [95, 248] on div "Qty Cost Markup Price Total Kit 1 PAINT CART $844.50 $844.50 1 COLOUR Descripti…" at bounding box center [358, 71] width 545 height 680
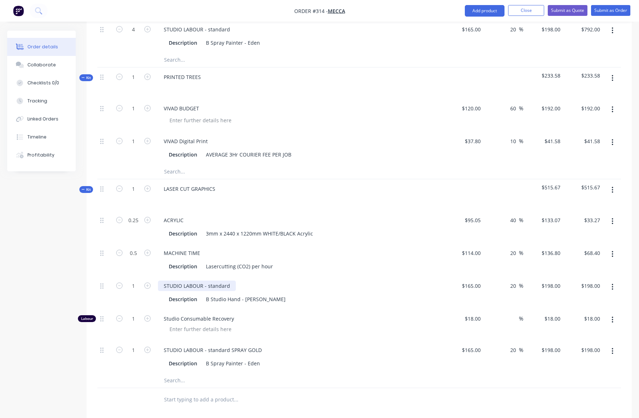
click at [231, 280] on div "STUDIO LABOUR - standard" at bounding box center [197, 285] width 78 height 10
drag, startPoint x: 132, startPoint y: 321, endPoint x: 136, endPoint y: 321, distance: 4.0
click at [136, 344] on input "1" at bounding box center [133, 349] width 19 height 11
type input "0.5"
type input "$99.00"
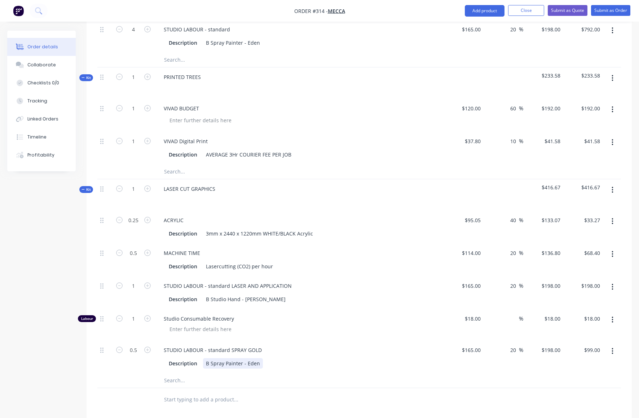
click at [308, 358] on div "Description B Spray Painter - Eden" at bounding box center [298, 363] width 264 height 10
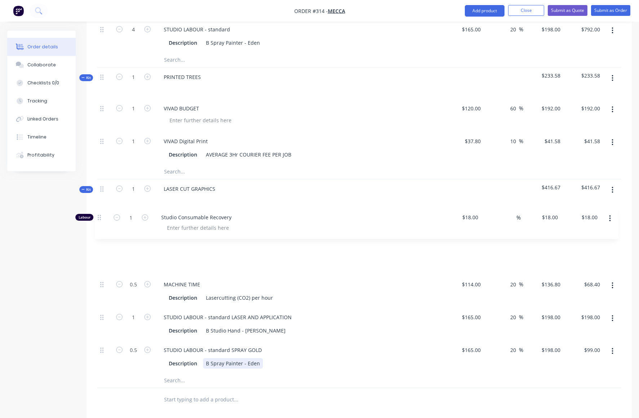
drag, startPoint x: 102, startPoint y: 289, endPoint x: 100, endPoint y: 216, distance: 72.8
click at [100, 216] on div "0.25 ACRYLIC Description 3mm x 2440 x 1220mm WHITE/BLACK Acrylic $95.05 $95.05 …" at bounding box center [358, 291] width 523 height 163
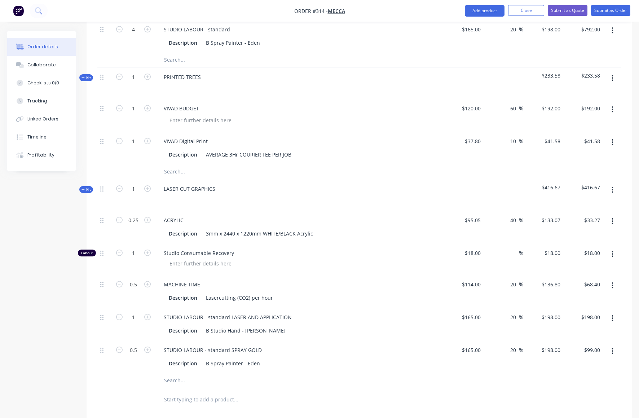
click at [233, 249] on span "Studio Consumable Recovery" at bounding box center [302, 253] width 277 height 8
click at [173, 258] on div at bounding box center [201, 263] width 74 height 10
click at [410, 358] on div "Description B Spray Painter - Eden" at bounding box center [298, 363] width 264 height 10
click at [199, 279] on div "MACHINE TIME" at bounding box center [182, 284] width 48 height 10
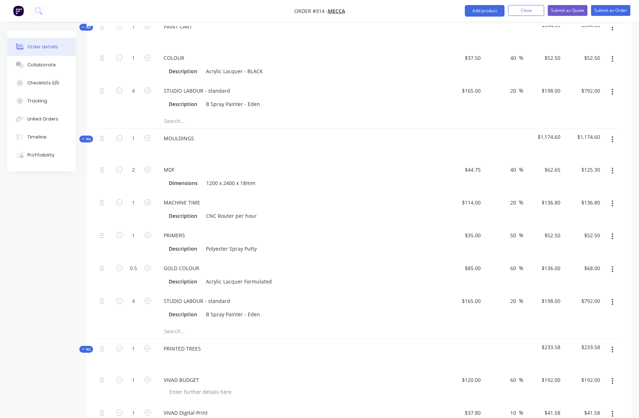
scroll to position [221, 0]
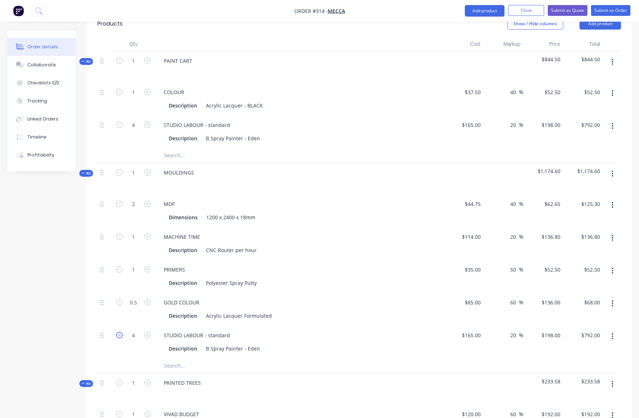
click at [119, 332] on icon "button" at bounding box center [119, 335] width 6 height 6
type input "3"
type input "$594.00"
click at [119, 332] on icon "button" at bounding box center [119, 335] width 6 height 6
type input "2"
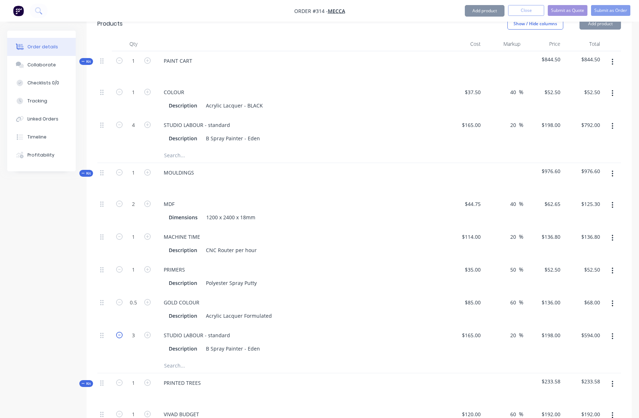
type input "$396.00"
click at [148, 332] on icon "button" at bounding box center [147, 335] width 6 height 6
type input "3"
type input "$594.00"
click at [374, 343] on div "Description B Spray Painter - Eden" at bounding box center [298, 348] width 264 height 10
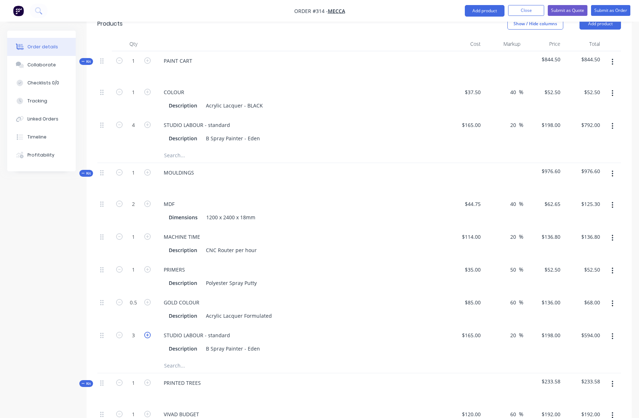
click at [148, 332] on icon "button" at bounding box center [147, 335] width 6 height 6
type input "4"
type input "$792.00"
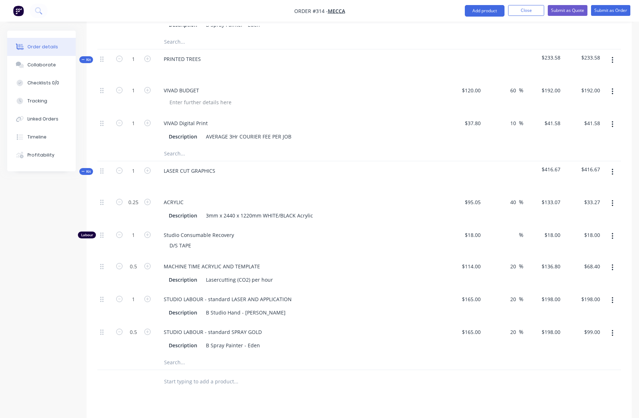
scroll to position [674, 0]
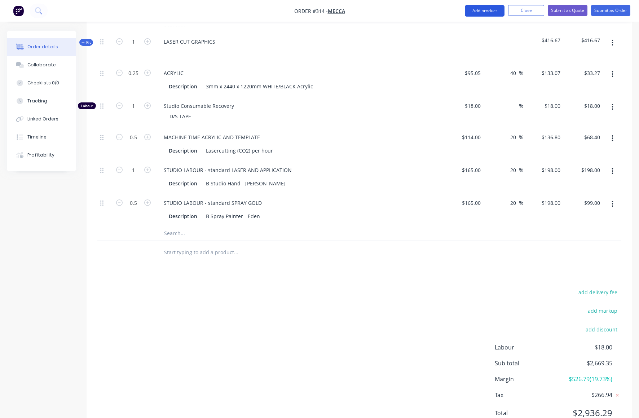
click at [487, 9] on button "Add product" at bounding box center [484, 11] width 40 height 12
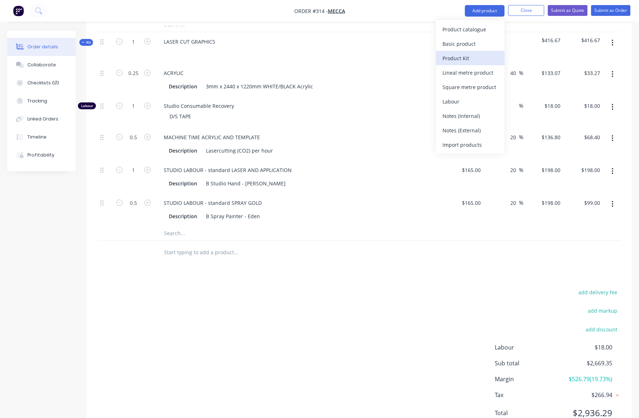
click at [460, 57] on div "Product Kit" at bounding box center [469, 58] width 55 height 10
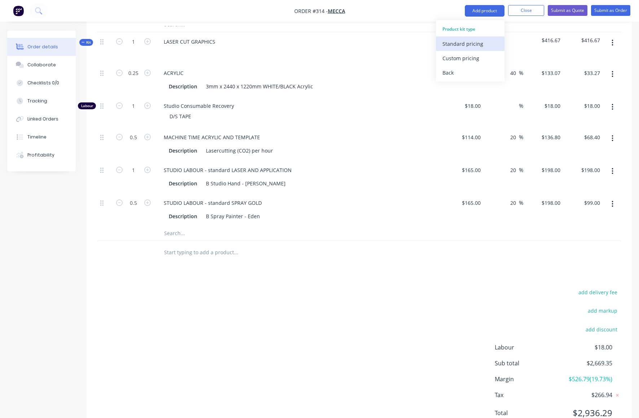
click at [453, 43] on div "Standard pricing" at bounding box center [469, 44] width 55 height 10
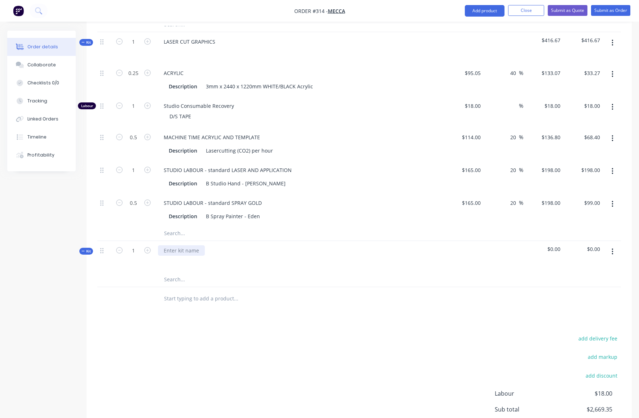
click at [167, 245] on div at bounding box center [181, 250] width 47 height 10
click at [611, 248] on icon "button" at bounding box center [612, 252] width 2 height 8
click at [576, 280] on div "Add product to kit" at bounding box center [586, 285] width 55 height 10
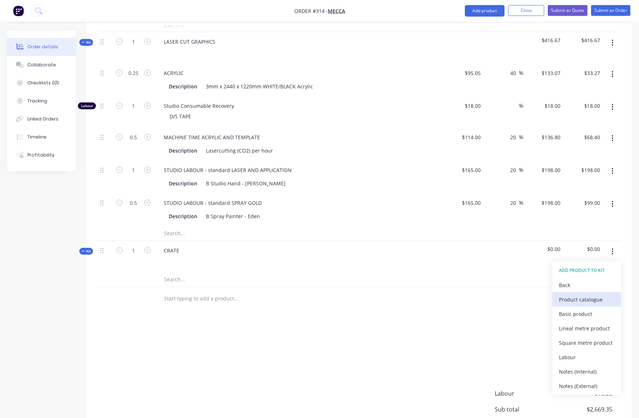
click at [570, 294] on div "Product catalogue" at bounding box center [586, 299] width 55 height 10
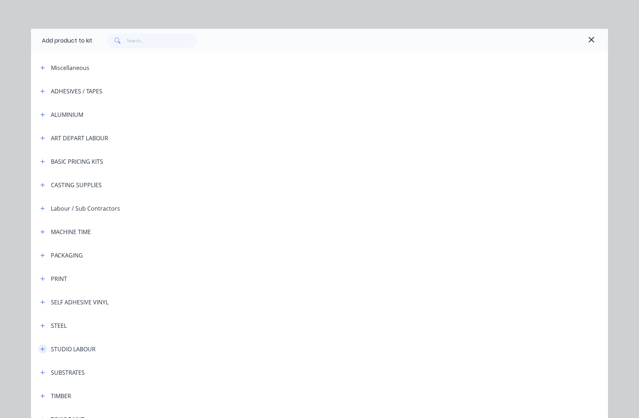
click at [41, 348] on icon "button" at bounding box center [42, 348] width 4 height 5
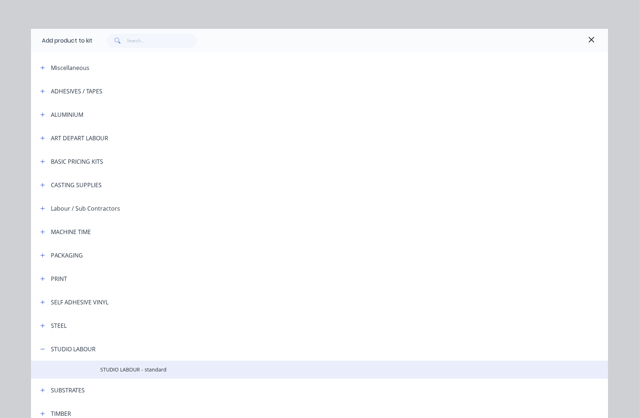
click at [125, 368] on span "STUDIO LABOUR - standard" at bounding box center [303, 369] width 406 height 8
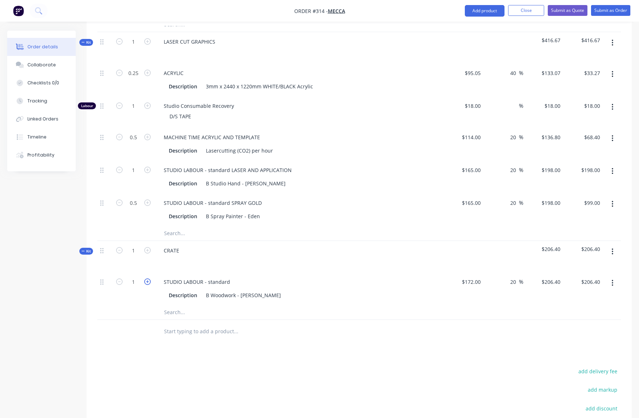
click at [147, 278] on icon "button" at bounding box center [147, 281] width 6 height 6
type input "2"
type input "$412.80"
click at [147, 278] on icon "button" at bounding box center [147, 281] width 6 height 6
type input "3"
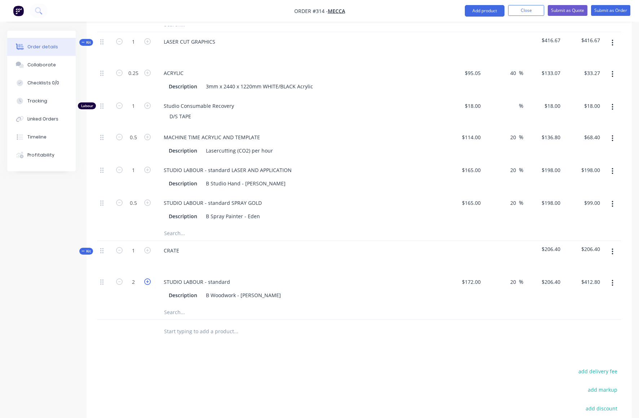
type input "$619.20"
click at [148, 278] on icon "button" at bounding box center [147, 281] width 6 height 6
type input "4"
type input "$825.60"
click at [321, 324] on div at bounding box center [266, 331] width 216 height 14
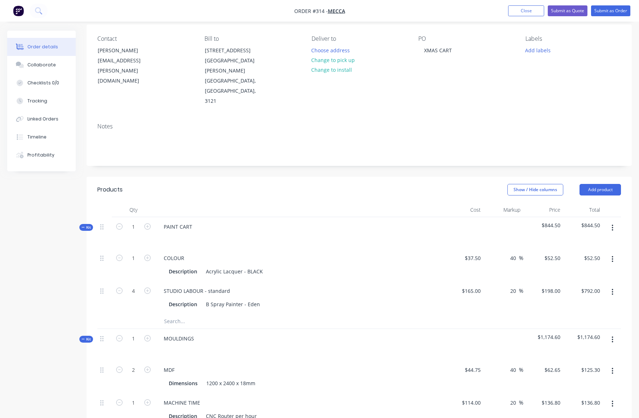
scroll to position [25, 0]
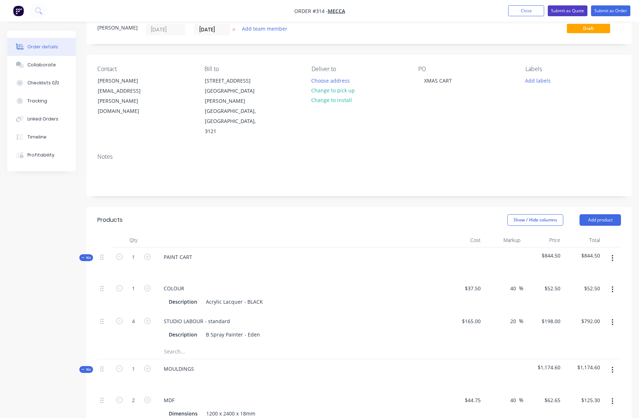
click at [574, 9] on button "Submit as Quote" at bounding box center [567, 10] width 40 height 11
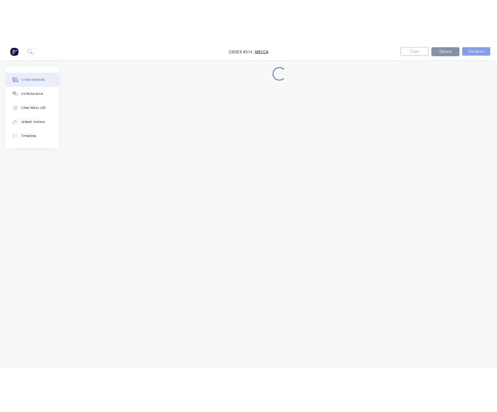
scroll to position [0, 0]
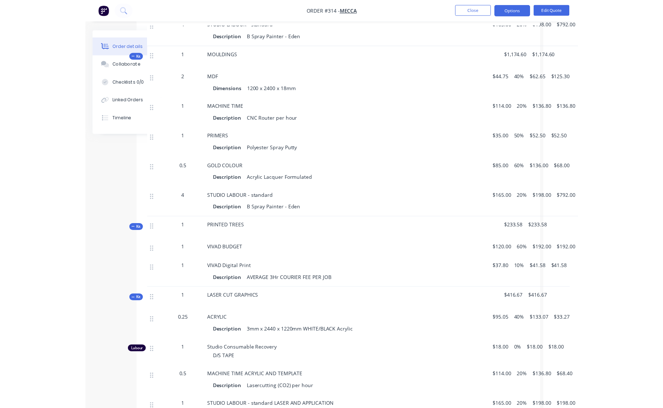
scroll to position [297, 0]
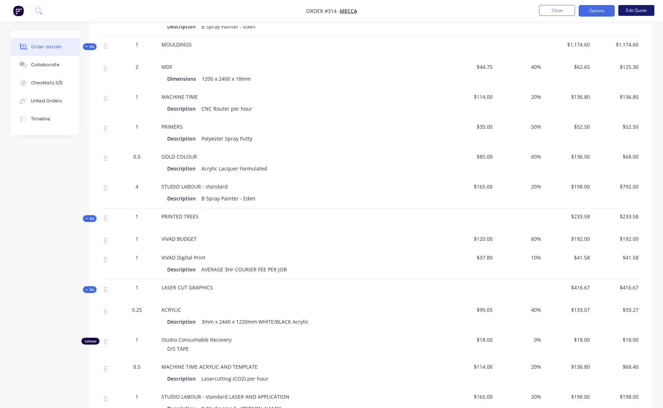
click at [637, 9] on button "Edit Quote" at bounding box center [636, 10] width 36 height 11
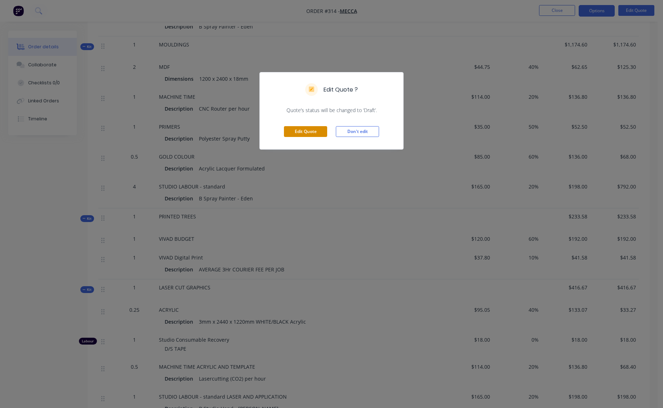
click at [308, 131] on button "Edit Quote" at bounding box center [305, 131] width 43 height 11
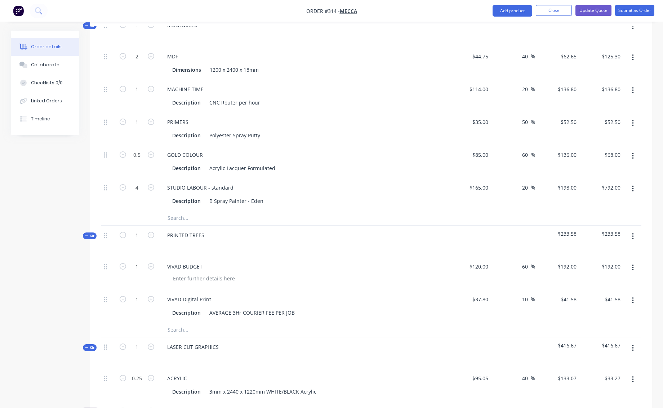
scroll to position [376, 0]
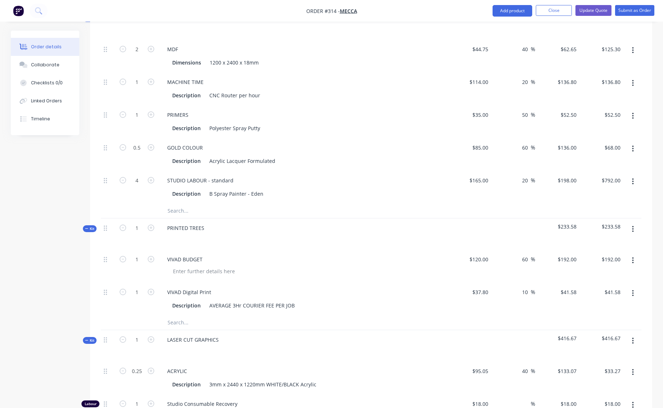
click at [632, 226] on icon "button" at bounding box center [632, 229] width 1 height 6
click at [607, 257] on div "Add product to kit" at bounding box center [606, 262] width 55 height 10
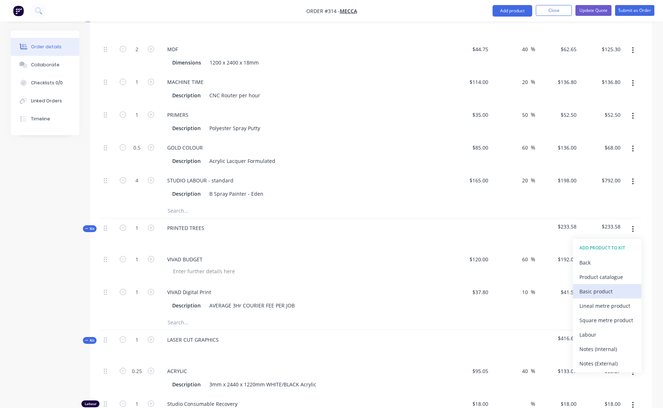
click at [597, 286] on div "Basic product" at bounding box center [606, 291] width 55 height 10
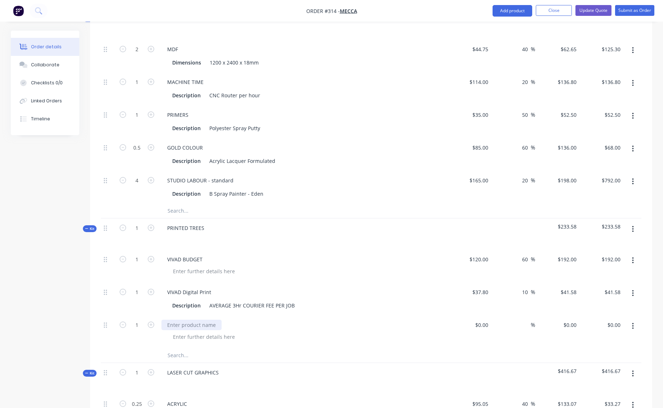
click at [176, 320] on div at bounding box center [191, 325] width 60 height 10
click at [168, 320] on div "Stand" at bounding box center [174, 325] width 26 height 10
click at [484, 320] on input at bounding box center [483, 325] width 17 height 10
type input "$20.00"
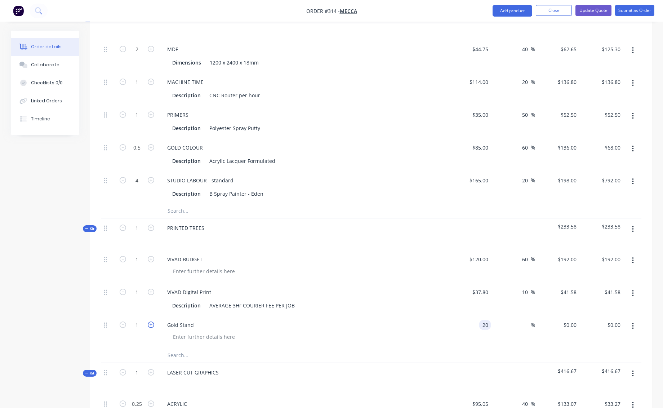
type input "$20.00"
click at [150, 321] on icon "button" at bounding box center [151, 324] width 6 height 6
type input "2"
type input "$40.00"
click at [191, 320] on div "Gold Stand" at bounding box center [180, 325] width 38 height 10
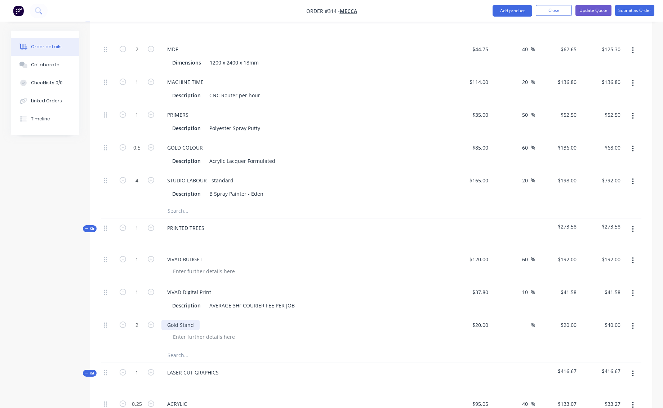
click at [194, 320] on div "Gold Stand" at bounding box center [180, 325] width 38 height 10
click at [531, 321] on span "%" at bounding box center [533, 325] width 4 height 8
type input "50"
type input "$30.00"
type input "$60.00"
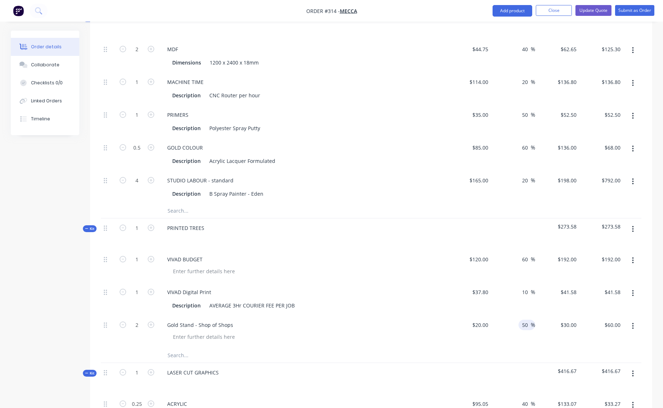
click at [515, 348] on div at bounding box center [371, 355] width 541 height 15
click at [295, 348] on input "text" at bounding box center [239, 355] width 144 height 14
click at [633, 225] on icon "button" at bounding box center [633, 229] width 2 height 8
click at [602, 257] on div "Add product to kit" at bounding box center [606, 262] width 55 height 10
click at [599, 272] on div "Product catalogue" at bounding box center [606, 277] width 55 height 10
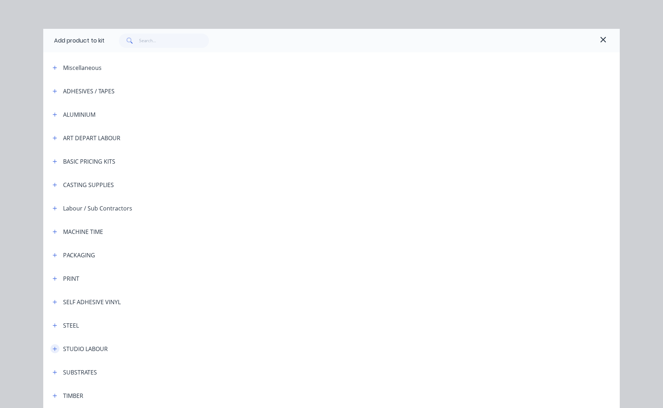
click at [53, 348] on icon "button" at bounding box center [55, 348] width 4 height 5
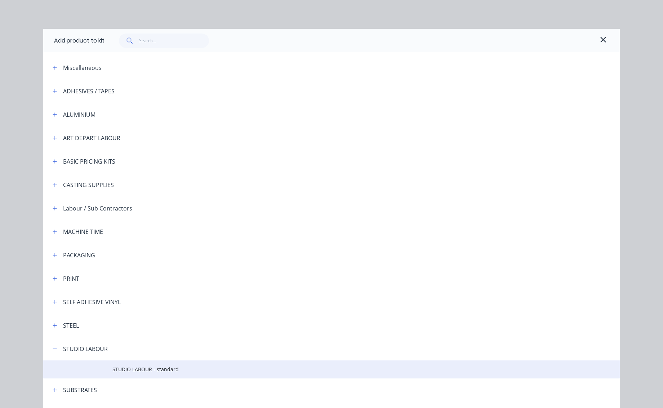
click at [124, 369] on span "STUDIO LABOUR - standard" at bounding box center [315, 369] width 406 height 8
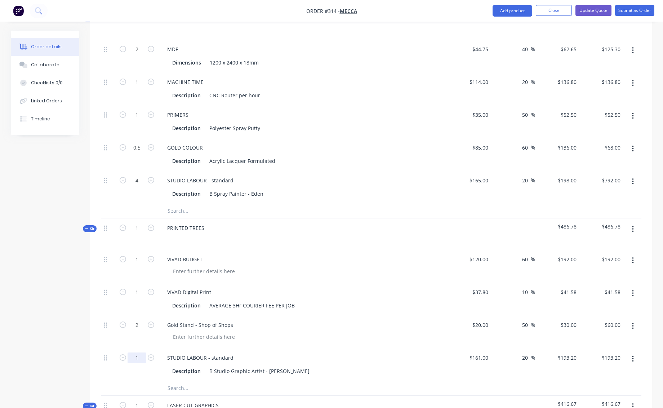
click at [138, 352] on input "1" at bounding box center [137, 357] width 19 height 11
click at [386, 352] on div "STUDIO LABOUR - standard" at bounding box center [302, 357] width 283 height 10
drag, startPoint x: 140, startPoint y: 327, endPoint x: 137, endPoint y: 325, distance: 4.4
click at [127, 352] on form "." at bounding box center [136, 357] width 37 height 11
drag, startPoint x: 140, startPoint y: 325, endPoint x: 144, endPoint y: 324, distance: 4.0
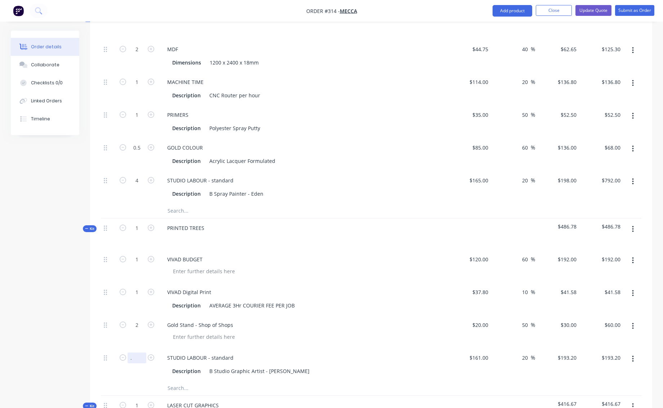
click at [144, 352] on input "." at bounding box center [137, 357] width 19 height 11
drag, startPoint x: 135, startPoint y: 329, endPoint x: 128, endPoint y: 329, distance: 7.6
click at [128, 352] on input "." at bounding box center [137, 357] width 19 height 11
type input "1"
click at [352, 332] on div at bounding box center [305, 337] width 277 height 10
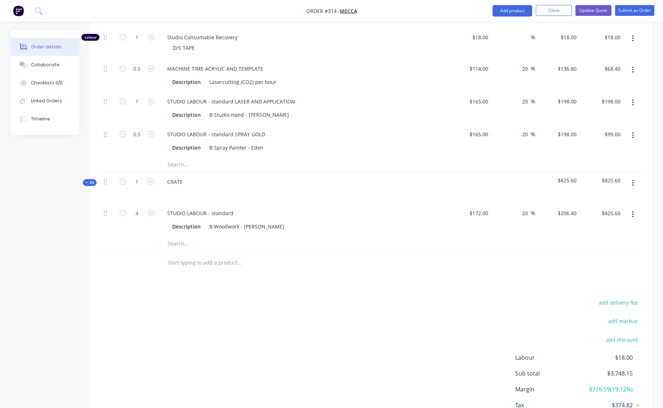
scroll to position [809, 0]
click at [152, 209] on icon "button" at bounding box center [151, 212] width 6 height 6
type input "5"
type input "$1,032.00"
click at [633, 179] on icon "button" at bounding box center [632, 182] width 1 height 6
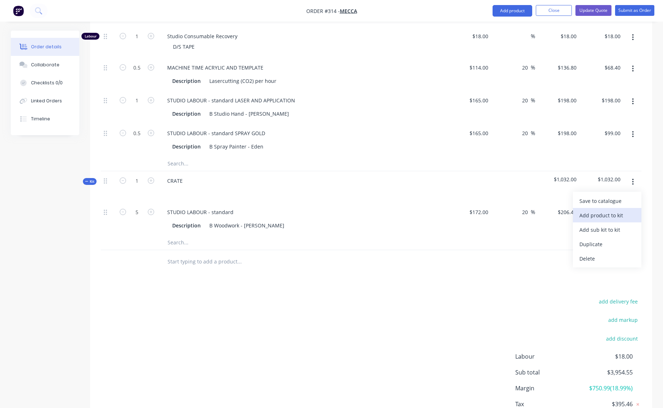
click at [595, 210] on div "Add product to kit" at bounding box center [606, 215] width 55 height 10
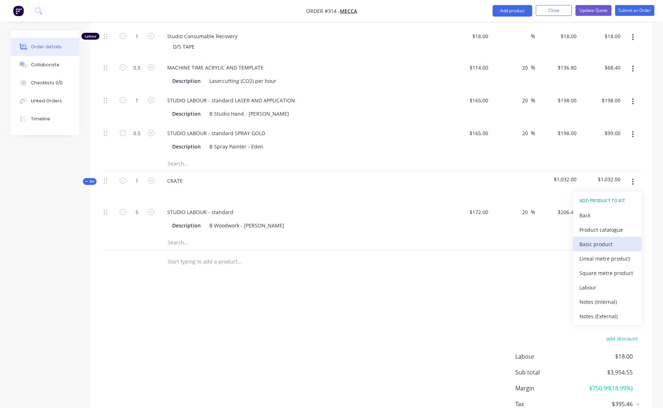
click at [587, 239] on div "Basic product" at bounding box center [606, 244] width 55 height 10
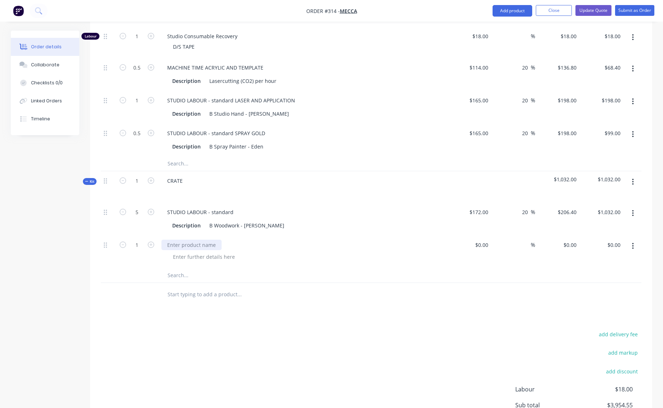
click at [175, 240] on div at bounding box center [191, 245] width 60 height 10
click at [483, 240] on input at bounding box center [487, 245] width 8 height 10
type input "$100.00"
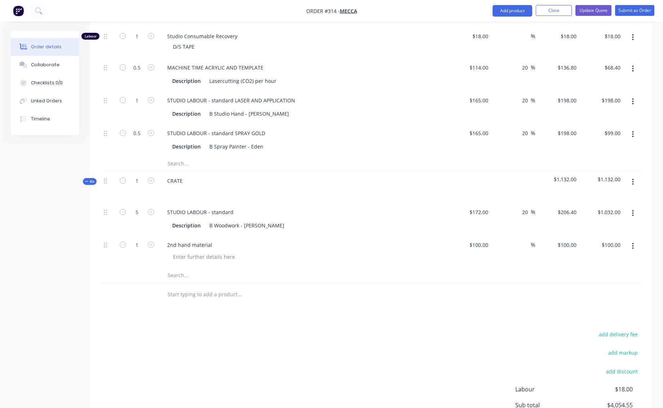
click at [473, 268] on div at bounding box center [371, 275] width 541 height 15
click at [521, 8] on button "Add product" at bounding box center [513, 11] width 40 height 12
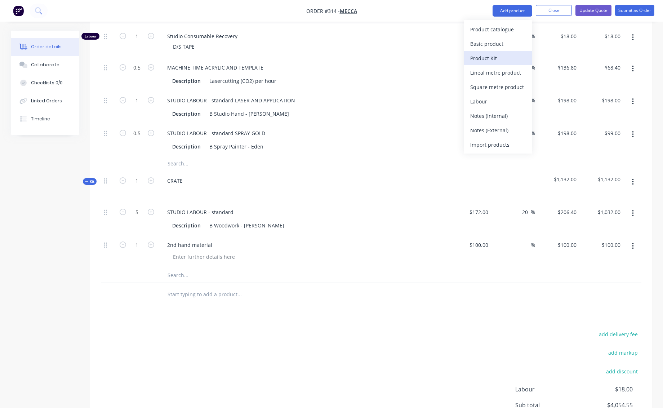
click at [483, 57] on div "Product Kit" at bounding box center [497, 58] width 55 height 10
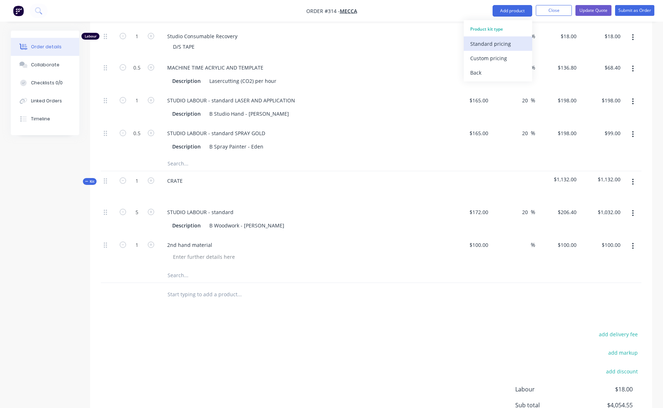
click at [490, 44] on div "Standard pricing" at bounding box center [497, 44] width 55 height 10
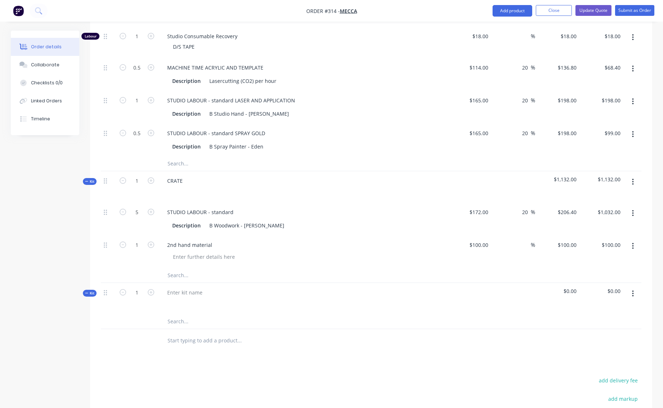
click at [632, 290] on icon "button" at bounding box center [632, 293] width 1 height 6
click at [586, 322] on div "Add product to kit" at bounding box center [606, 327] width 55 height 10
click at [592, 336] on div "Product catalogue" at bounding box center [606, 341] width 55 height 10
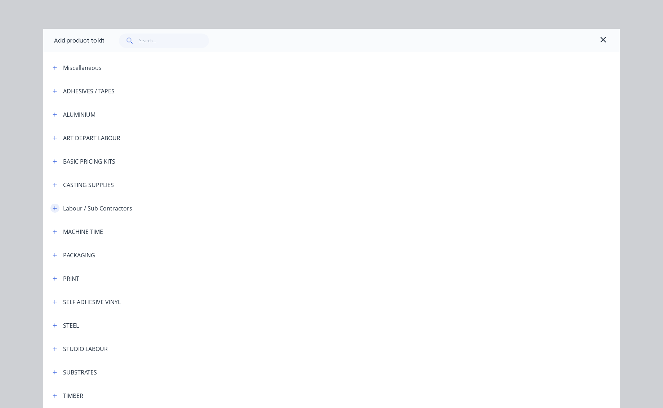
click at [53, 208] on icon "button" at bounding box center [55, 208] width 4 height 4
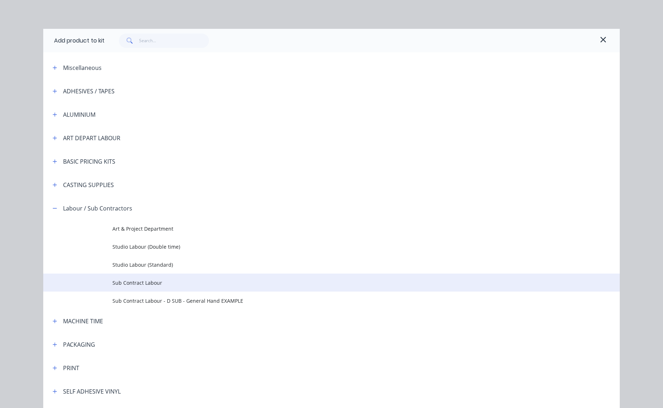
click at [130, 284] on span "Sub Contract Labour" at bounding box center [315, 283] width 406 height 8
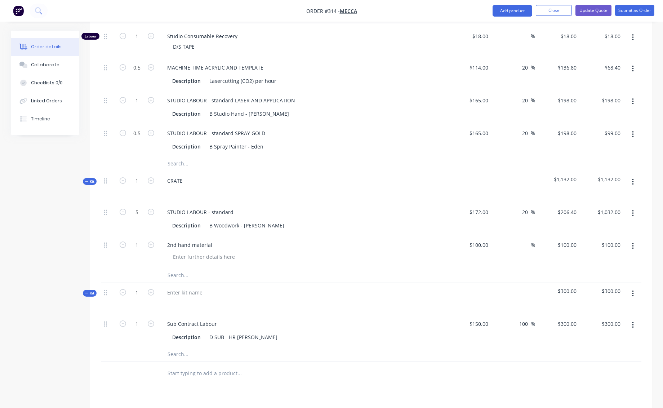
click at [632, 290] on icon "button" at bounding box center [633, 294] width 2 height 8
click at [600, 322] on div "Add product to kit" at bounding box center [606, 327] width 55 height 10
click at [591, 336] on div "Product catalogue" at bounding box center [606, 341] width 55 height 10
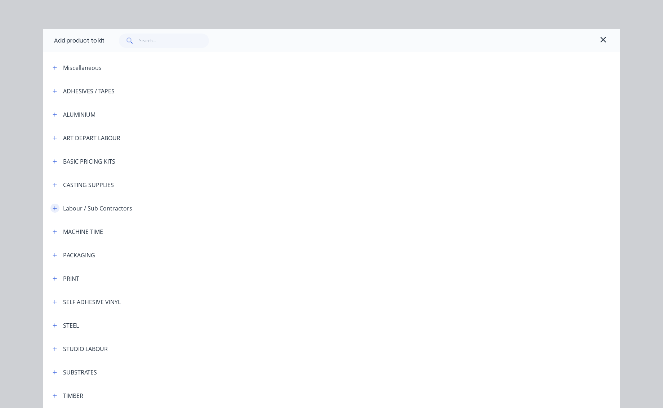
click at [53, 208] on icon "button" at bounding box center [55, 208] width 4 height 4
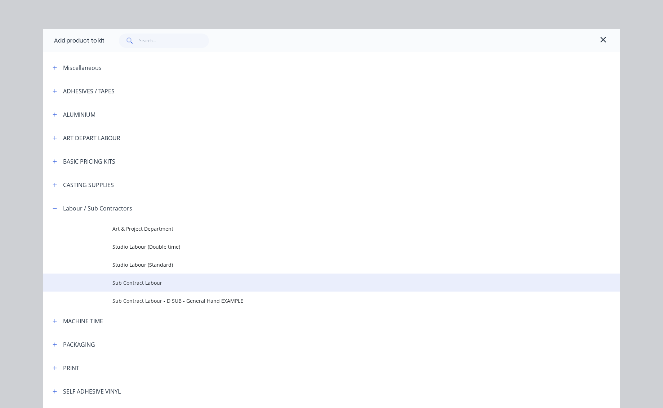
click at [130, 283] on span "Sub Contract Labour" at bounding box center [315, 283] width 406 height 8
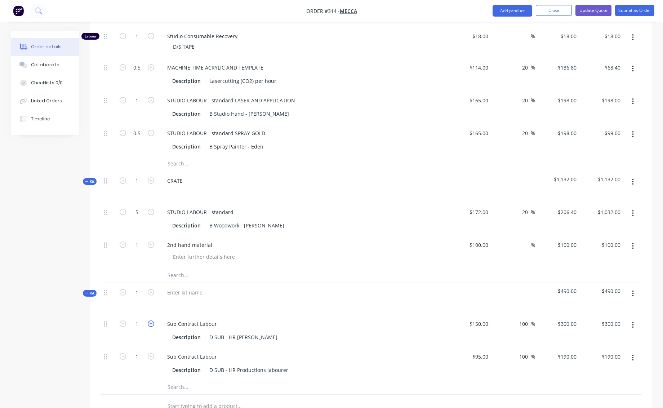
click at [151, 320] on icon "button" at bounding box center [151, 323] width 6 height 6
type input "2"
type input "$600.00"
click at [151, 353] on icon "button" at bounding box center [151, 356] width 6 height 6
type input "2"
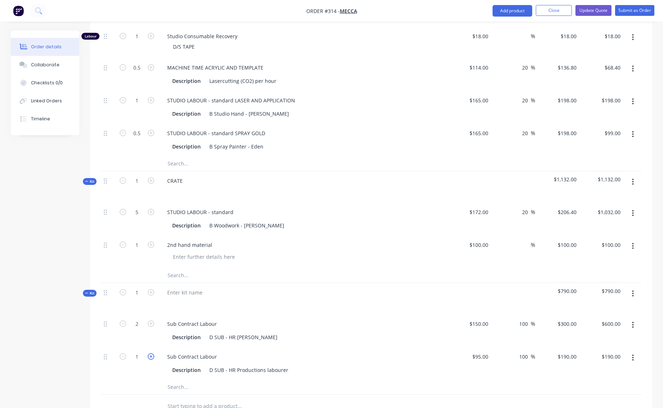
type input "$380.00"
click at [151, 289] on icon "button" at bounding box center [151, 292] width 6 height 6
type input "2"
type input "4"
type input "$1,200.00"
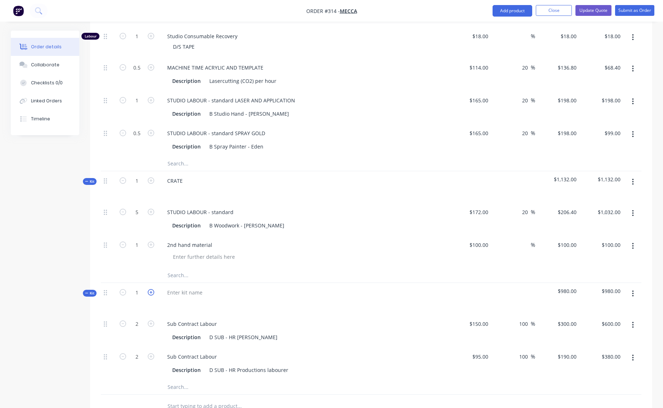
type input "4"
type input "$760.00"
click at [635, 287] on button "button" at bounding box center [632, 293] width 17 height 13
click at [602, 322] on div "Add product to kit" at bounding box center [606, 327] width 55 height 10
click at [594, 336] on div "Product catalogue" at bounding box center [606, 341] width 55 height 10
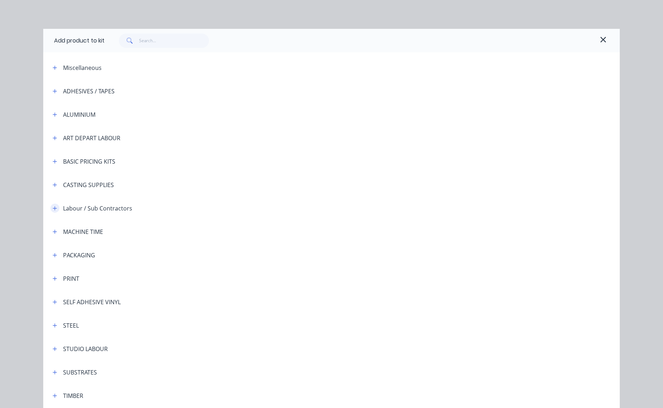
click at [53, 208] on icon "button" at bounding box center [55, 208] width 4 height 5
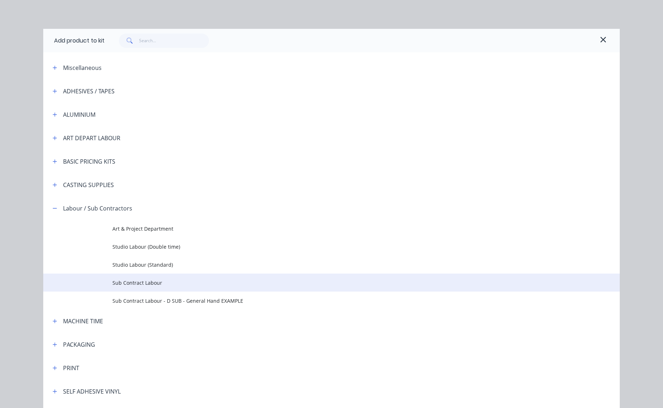
click at [120, 282] on span "Sub Contract Labour" at bounding box center [315, 283] width 406 height 8
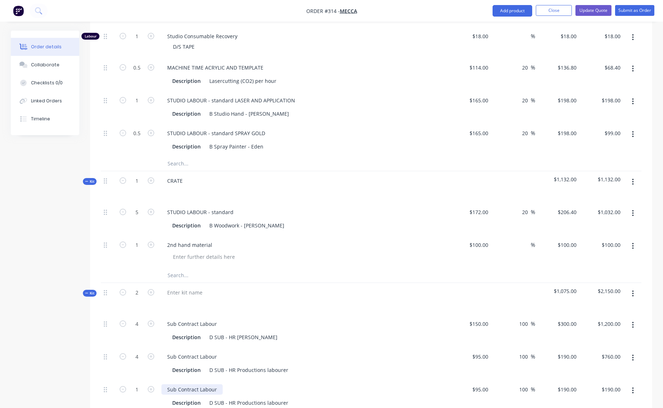
click at [216, 384] on div "Sub Contract Labour" at bounding box center [191, 389] width 61 height 10
click at [376, 365] on div "Description D SUB - HR Productions labourer" at bounding box center [301, 370] width 264 height 10
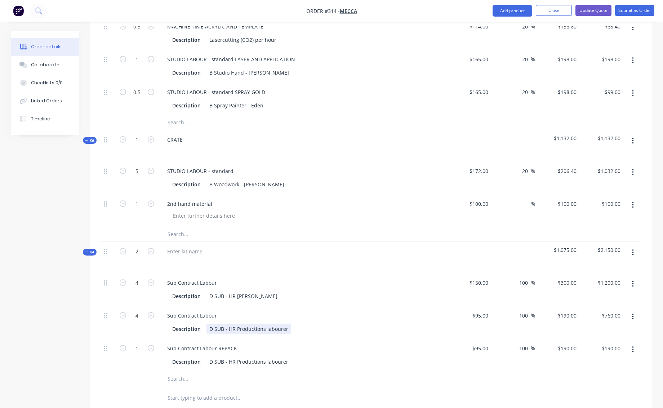
scroll to position [851, 0]
click at [370, 342] on div "Sub Contract Labour REPACK" at bounding box center [302, 347] width 283 height 10
